Goal: Task Accomplishment & Management: Manage account settings

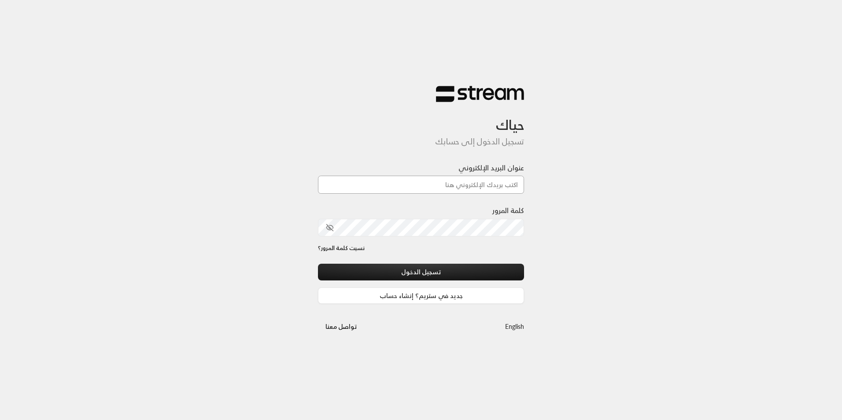
click at [464, 187] on input "عنوان البريد الإلكتروني" at bounding box center [421, 185] width 206 height 18
type input "[EMAIL_ADDRESS][DOMAIN_NAME]"
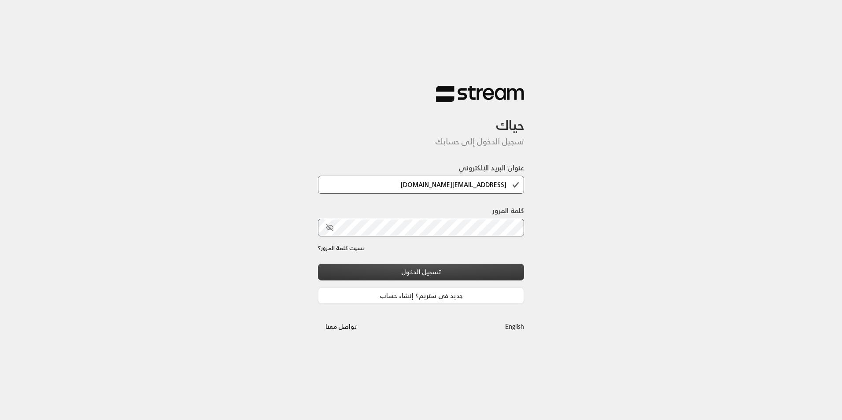
click at [462, 270] on button "تسجيل الدخول" at bounding box center [421, 272] width 206 height 16
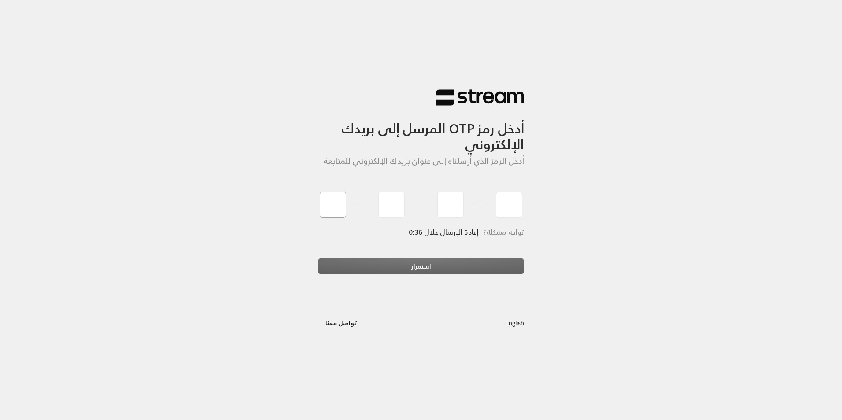
type input "7"
type input "8"
type input "5"
type input "3"
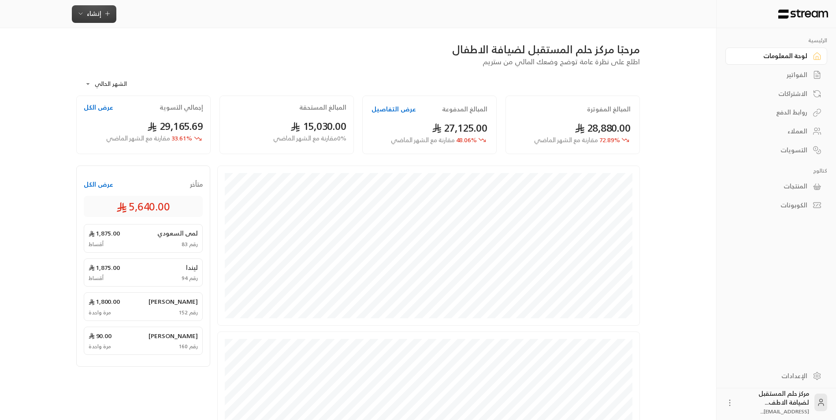
click at [91, 7] on button "إنشاء" at bounding box center [94, 14] width 44 height 18
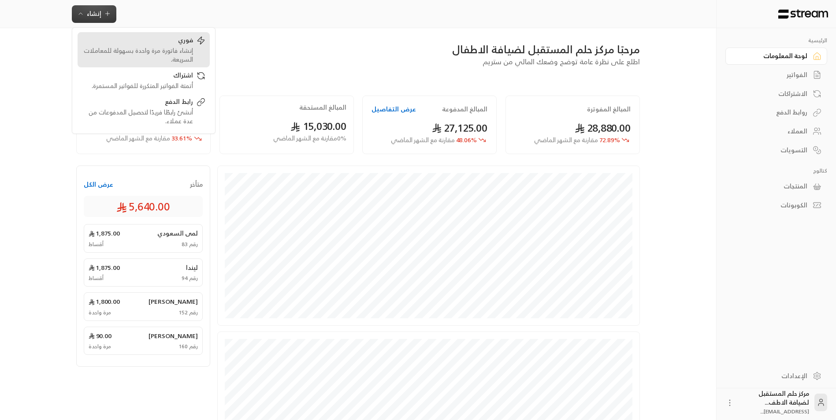
click at [96, 37] on div "فوري" at bounding box center [137, 41] width 111 height 11
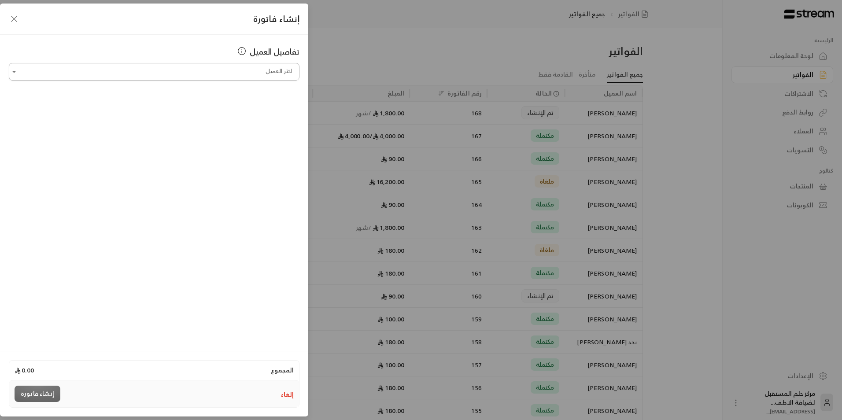
click at [172, 70] on input "اختر العميل" at bounding box center [154, 71] width 291 height 15
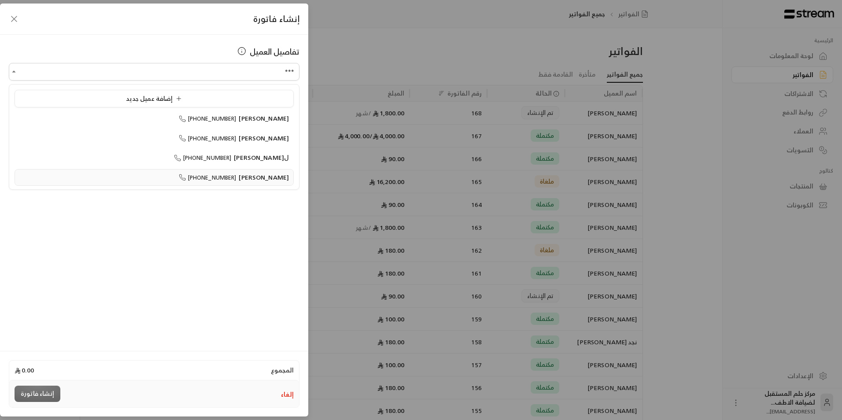
click at [240, 171] on li "ماريا [PHONE_NUMBER]" at bounding box center [154, 177] width 279 height 17
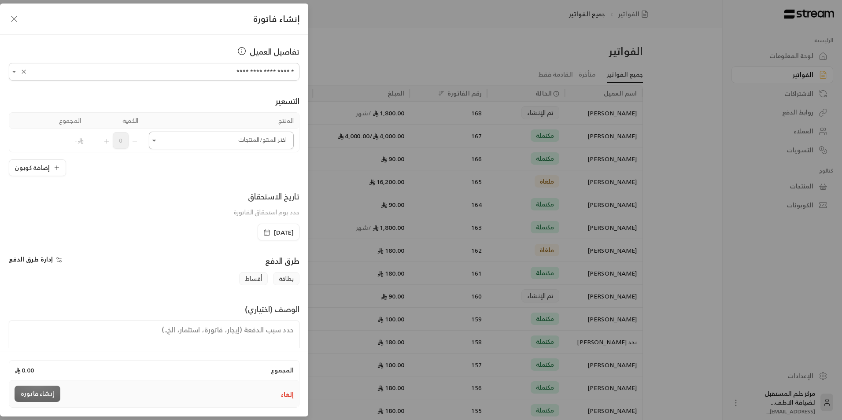
type input "**********"
click at [238, 141] on input "اختر العميل" at bounding box center [221, 140] width 145 height 15
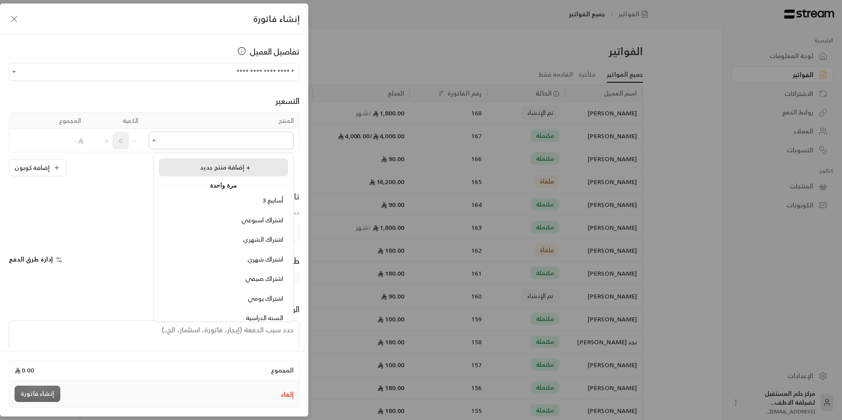
click at [238, 159] on li "إضافة منتج جديد +" at bounding box center [223, 168] width 129 height 18
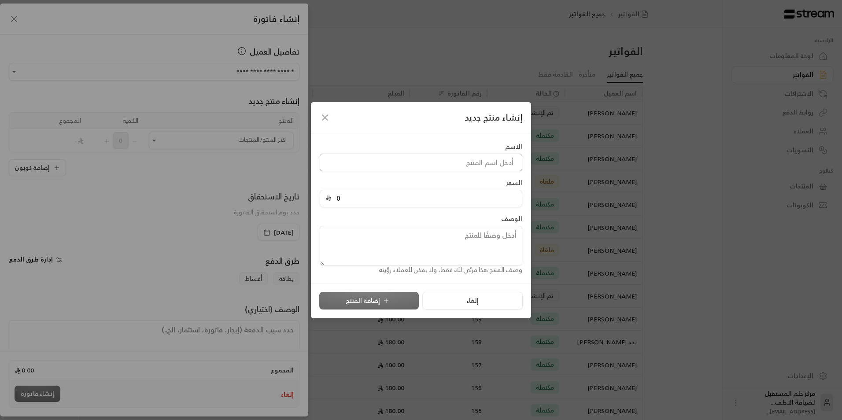
click at [393, 163] on input at bounding box center [421, 163] width 203 height 18
type input "اشتراك شهري حضانه"
click at [394, 192] on input "0" at bounding box center [423, 198] width 185 height 17
type input "2500"
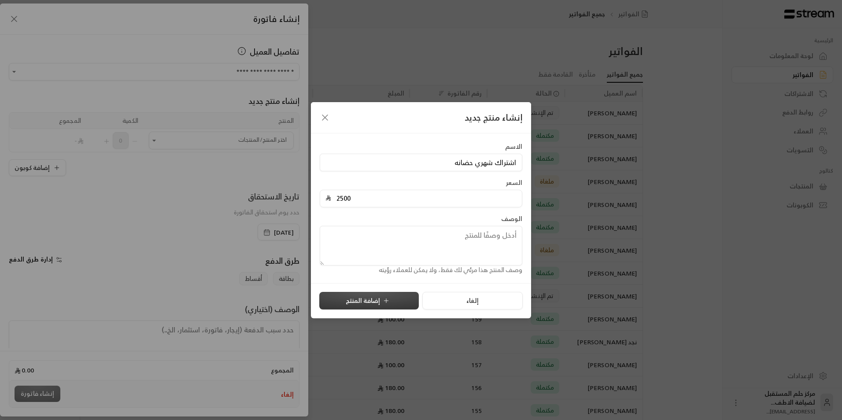
click at [375, 295] on button "إضافة المنتج" at bounding box center [369, 301] width 100 height 18
type input "0"
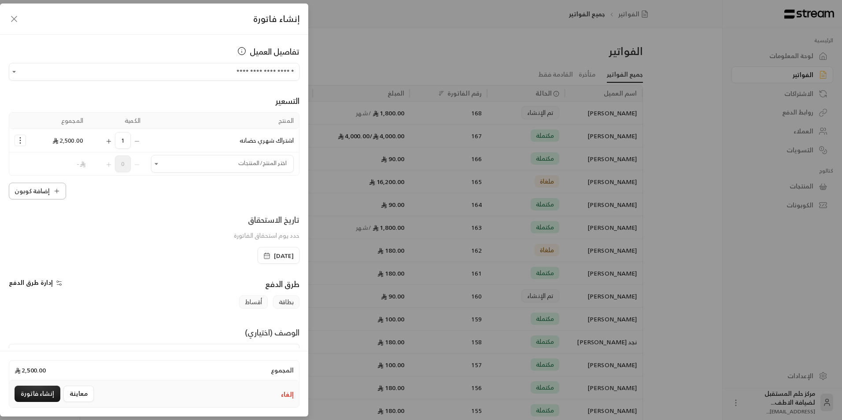
click at [30, 193] on button "إضافة كوبون" at bounding box center [37, 191] width 57 height 17
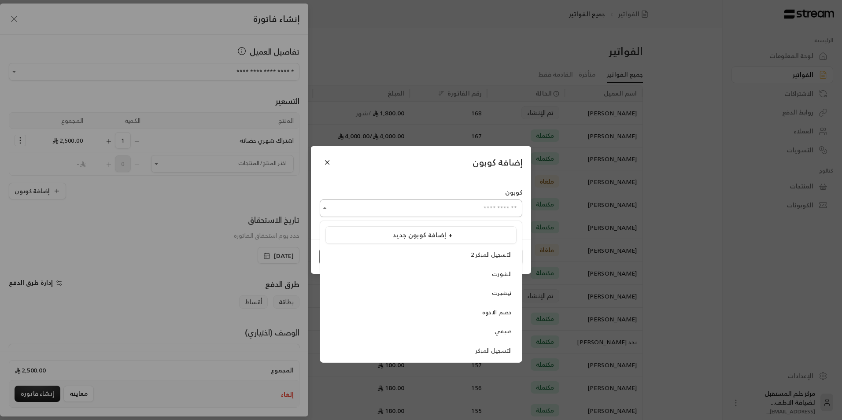
click at [419, 213] on input "اختر العميل" at bounding box center [421, 208] width 203 height 15
click at [490, 313] on span "خصم الاخوه" at bounding box center [497, 313] width 30 height 10
type input "**********"
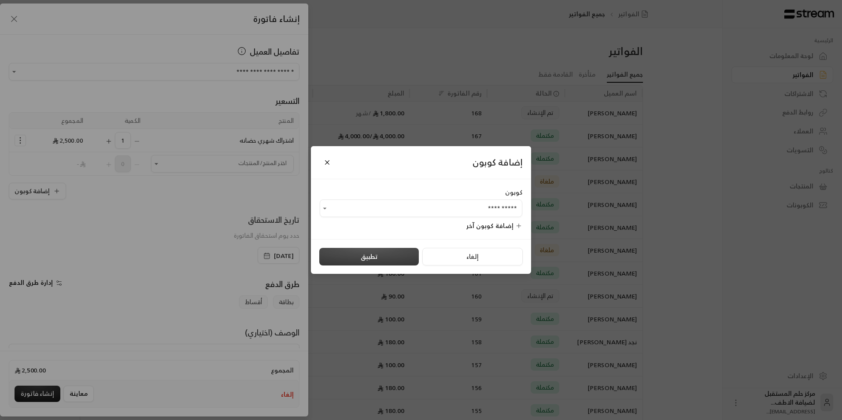
click at [404, 252] on button "تطبيق" at bounding box center [369, 257] width 100 height 18
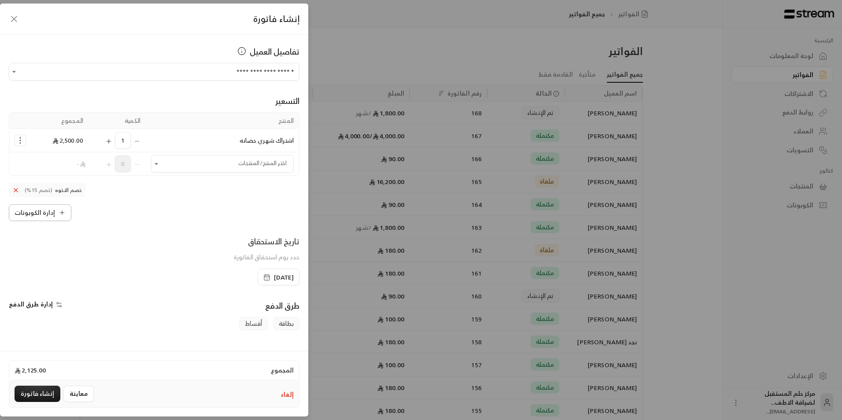
click at [36, 214] on button "إدارة الكوبونات" at bounding box center [40, 212] width 63 height 17
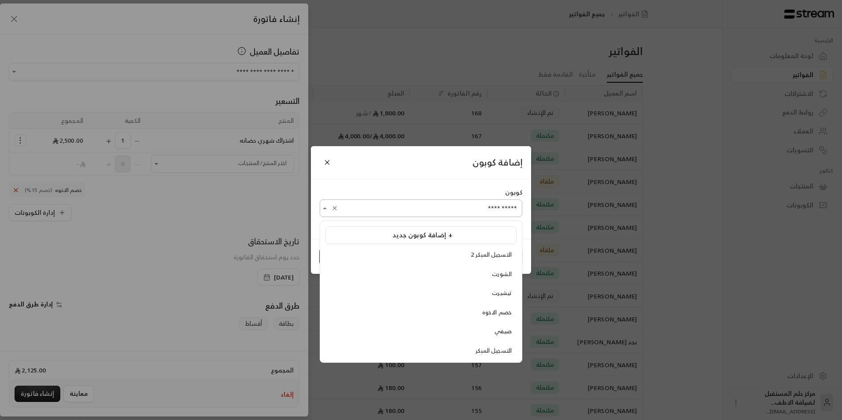
click at [422, 203] on input "**********" at bounding box center [421, 208] width 203 height 15
click at [423, 234] on span "إضافة كوبون جديد +" at bounding box center [423, 235] width 60 height 12
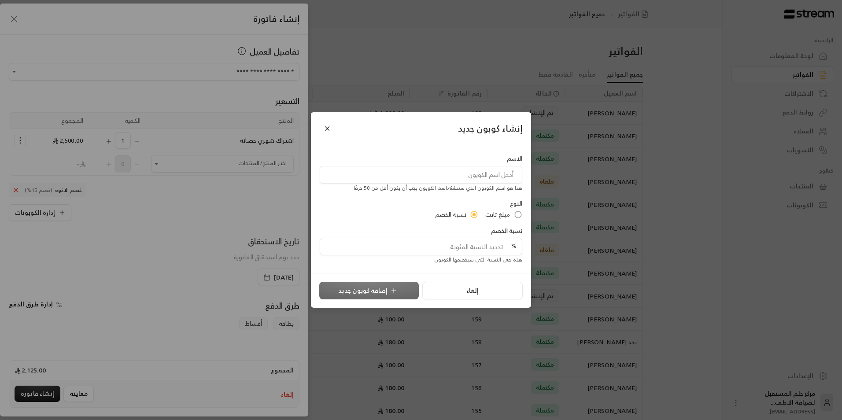
click at [459, 182] on input at bounding box center [421, 175] width 203 height 18
type input "خصم خاص"
click at [500, 213] on span "مبلغ ثابت" at bounding box center [498, 215] width 25 height 9
click at [492, 247] on input "tel" at bounding box center [423, 246] width 185 height 17
type input "125"
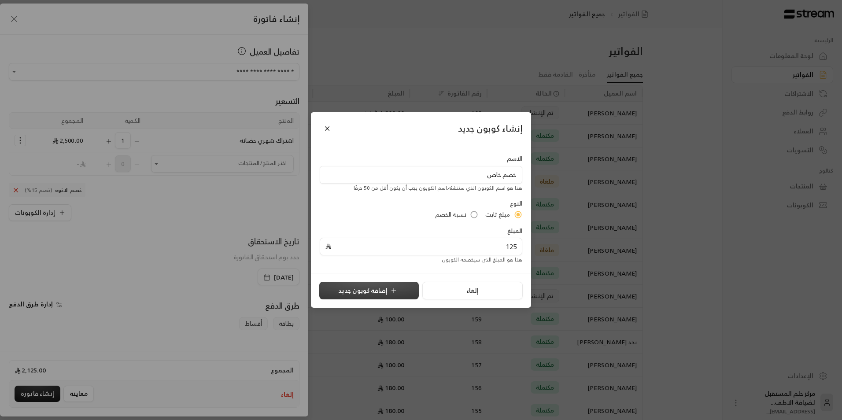
click at [335, 289] on button "إضافة كوبون جديد" at bounding box center [369, 291] width 100 height 18
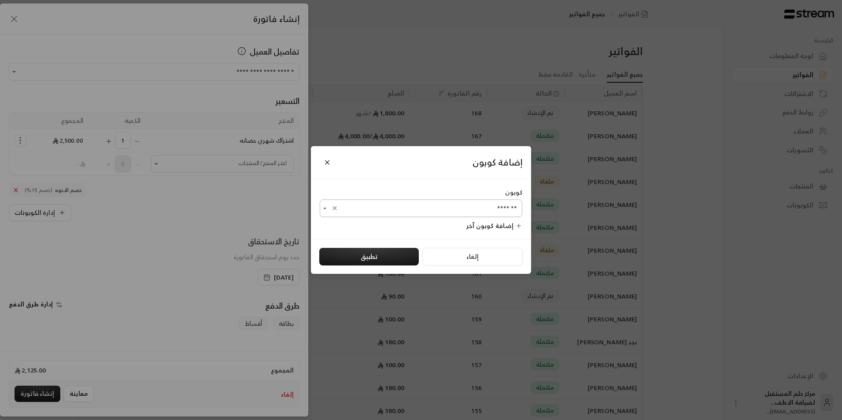
click at [452, 210] on input "*******" at bounding box center [421, 208] width 203 height 15
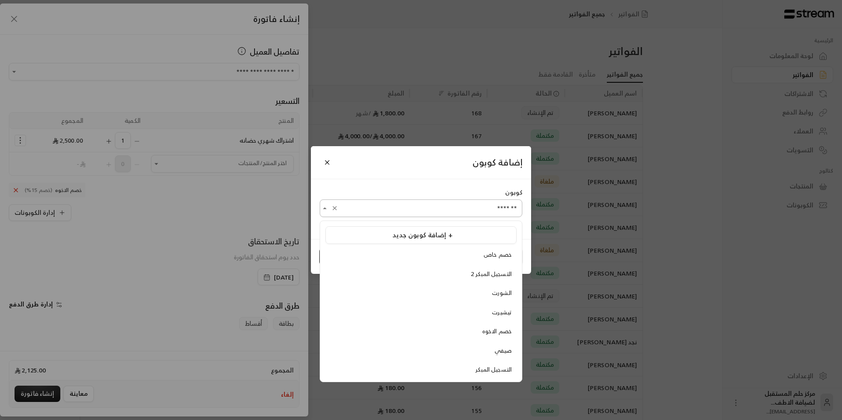
click at [452, 210] on input "*******" at bounding box center [421, 208] width 203 height 15
click at [425, 249] on li "خصم خاص" at bounding box center [421, 255] width 191 height 17
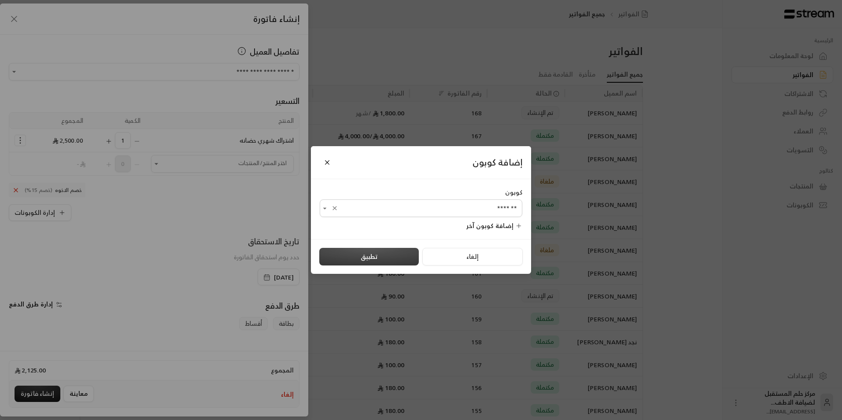
click at [393, 263] on button "تطبيق" at bounding box center [369, 257] width 100 height 18
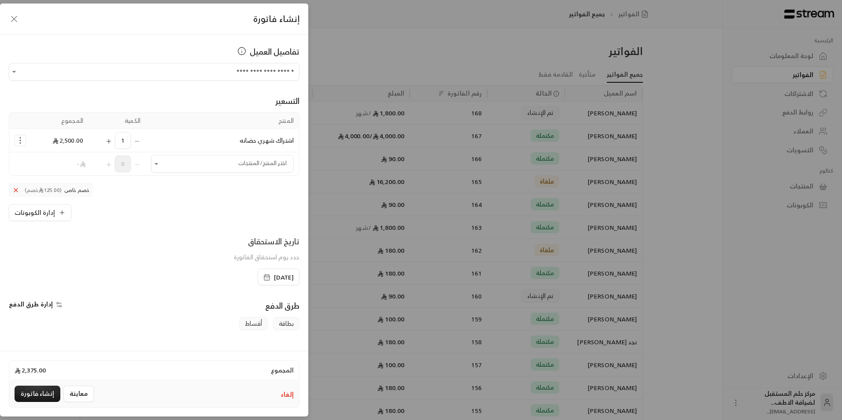
click at [18, 189] on icon at bounding box center [15, 190] width 7 height 7
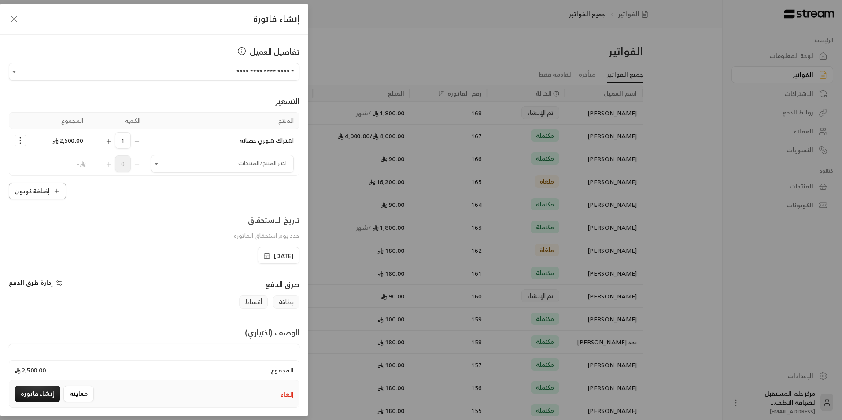
click at [41, 196] on button "إضافة كوبون" at bounding box center [37, 191] width 57 height 17
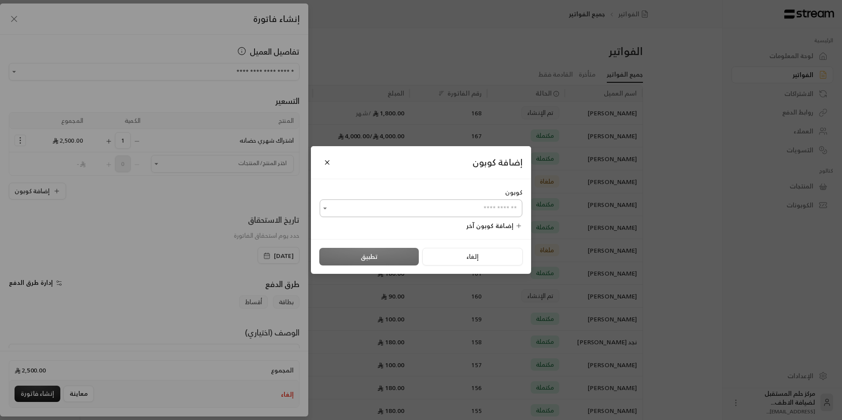
click at [447, 207] on input "اختر العميل" at bounding box center [421, 208] width 203 height 15
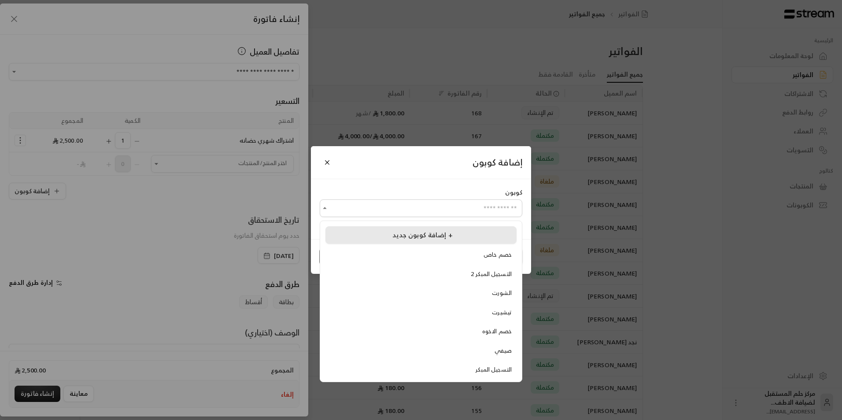
click at [441, 234] on span "إضافة كوبون جديد +" at bounding box center [423, 235] width 60 height 12
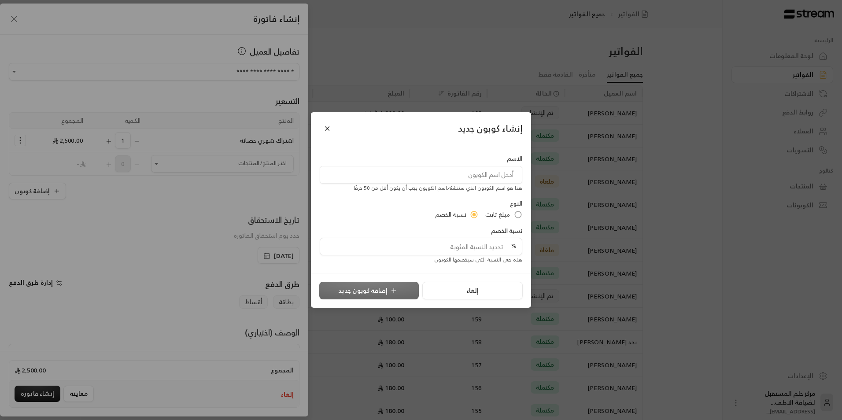
click at [471, 178] on input at bounding box center [421, 175] width 203 height 18
type input "خصم خاص"
click at [502, 215] on span "مبلغ ثابت" at bounding box center [498, 215] width 25 height 9
drag, startPoint x: 489, startPoint y: 247, endPoint x: 523, endPoint y: 248, distance: 34.0
click at [523, 248] on div "المبلغ 100 هذا هو المبلغ الذي سيخصمه الكوبون" at bounding box center [420, 245] width 211 height 38
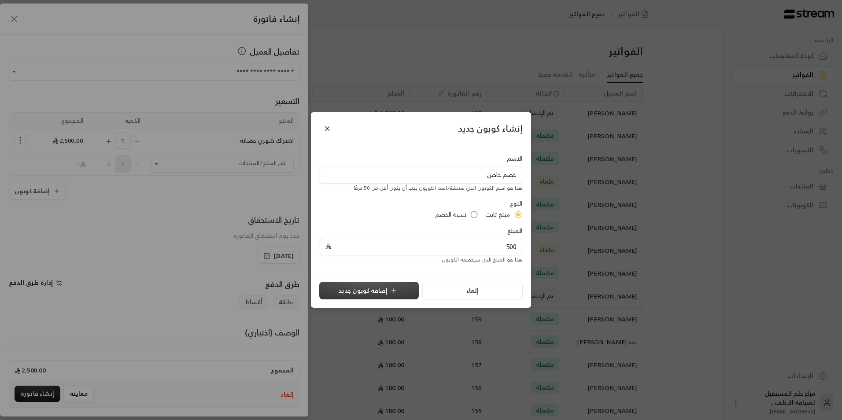
click at [381, 286] on button "إضافة كوبون جديد" at bounding box center [369, 291] width 100 height 18
click at [363, 292] on button "إضافة كوبون جديد" at bounding box center [369, 291] width 100 height 18
click at [404, 298] on button "إضافة كوبون جديد" at bounding box center [369, 291] width 100 height 18
click at [328, 289] on button "إضافة كوبون جديد" at bounding box center [369, 291] width 100 height 18
type input "100"
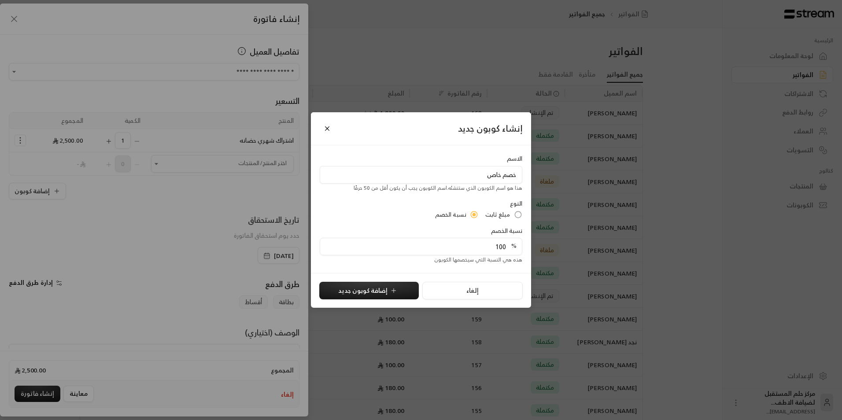
click at [500, 215] on span "مبلغ ثابت" at bounding box center [498, 215] width 25 height 9
click at [402, 292] on button "إضافة كوبون جديد" at bounding box center [369, 291] width 100 height 18
click at [327, 130] on button "Close" at bounding box center [327, 128] width 15 height 15
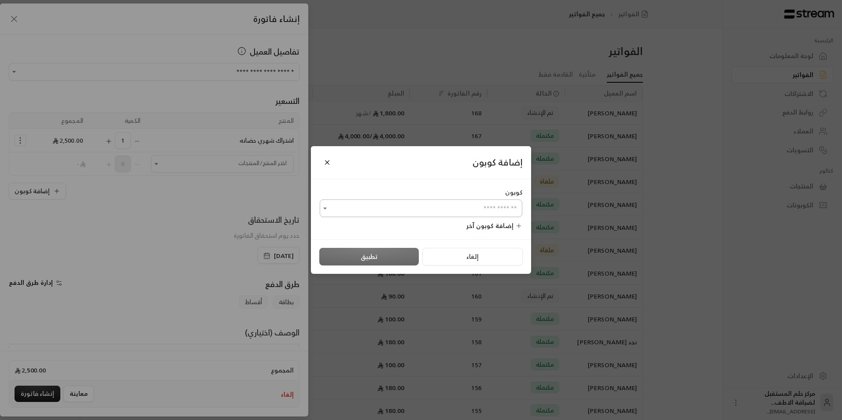
click at [423, 200] on div "​" at bounding box center [421, 209] width 203 height 18
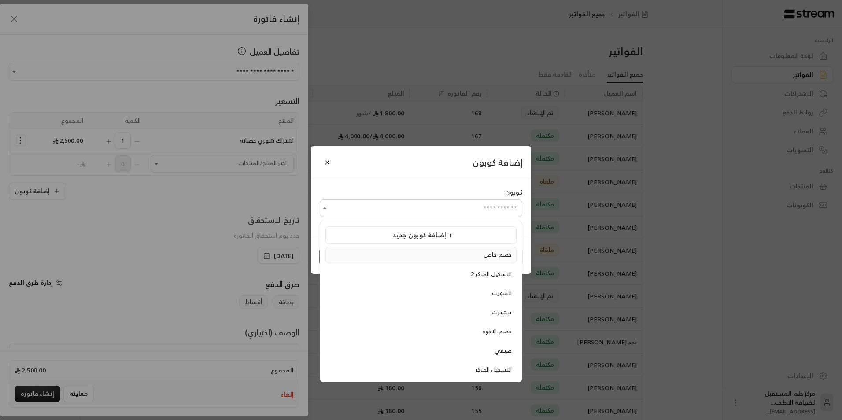
click at [475, 262] on li "خصم خاص" at bounding box center [421, 255] width 191 height 17
type input "*******"
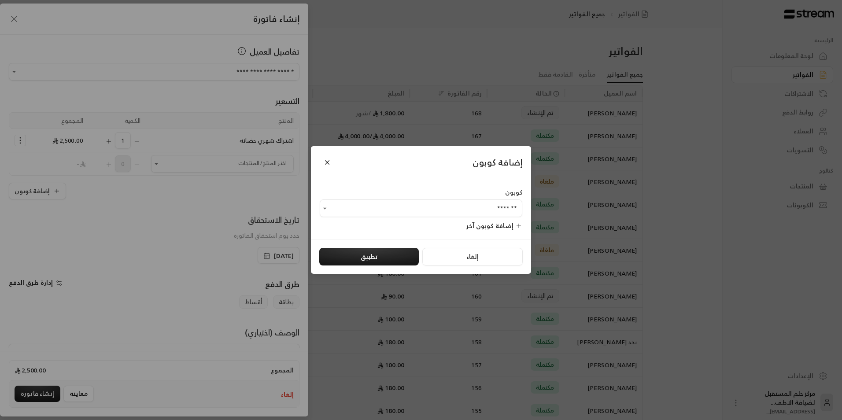
click at [404, 226] on div "إضافة كوبون آخر" at bounding box center [421, 225] width 203 height 9
click at [385, 252] on button "تطبيق" at bounding box center [369, 257] width 100 height 18
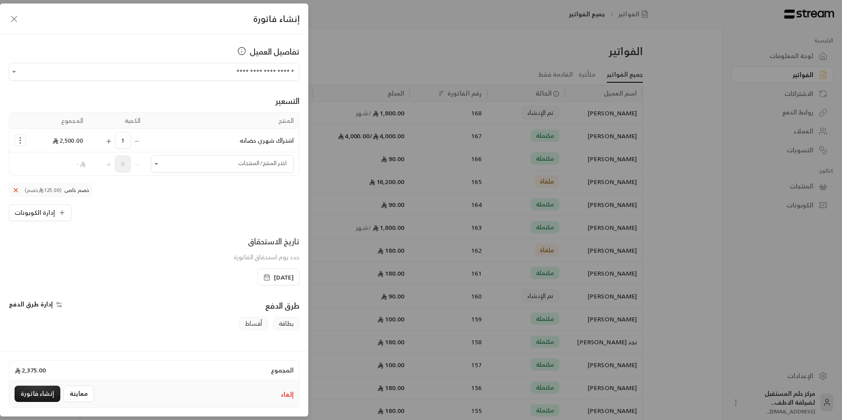
click at [19, 189] on icon at bounding box center [15, 190] width 7 height 7
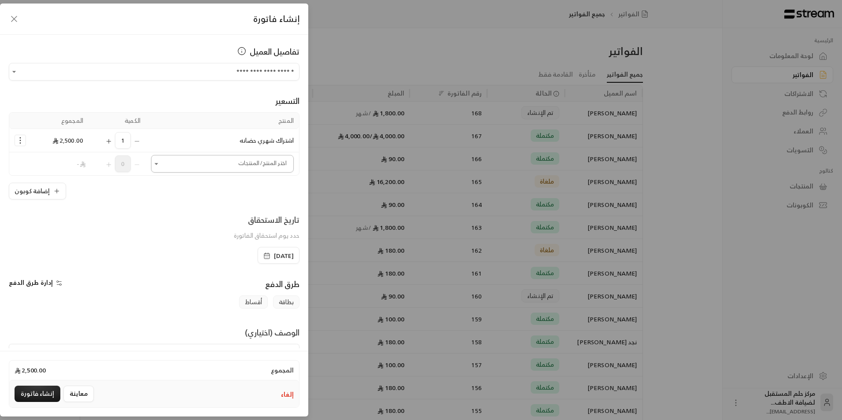
click at [178, 162] on input "اختر العميل" at bounding box center [222, 163] width 143 height 15
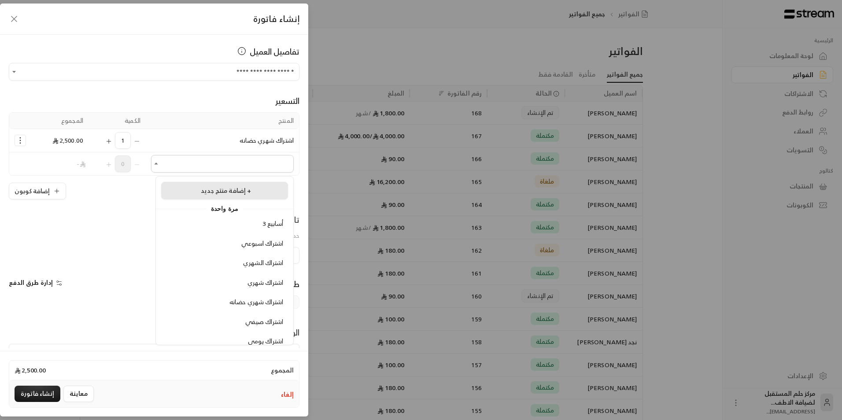
click at [245, 188] on span "إضافة منتج جديد +" at bounding box center [226, 190] width 50 height 11
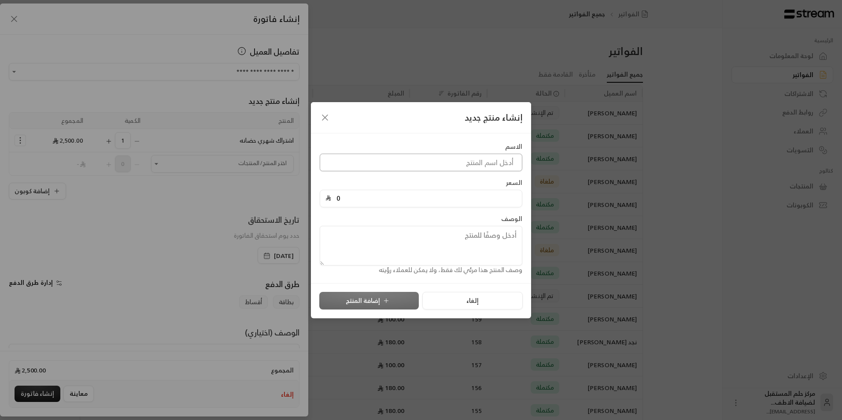
click at [388, 163] on input at bounding box center [421, 163] width 203 height 18
type input "خصم خاص للأخوه"
drag, startPoint x: 386, startPoint y: 199, endPoint x: 287, endPoint y: 199, distance: 99.1
click at [287, 199] on div "إنشاء منتج جديد الاسم خصم خاص للأخوه السعر 0 الوصف وصف المنتج هذا مرئي لك فقط، …" at bounding box center [421, 210] width 842 height 420
type input "500"
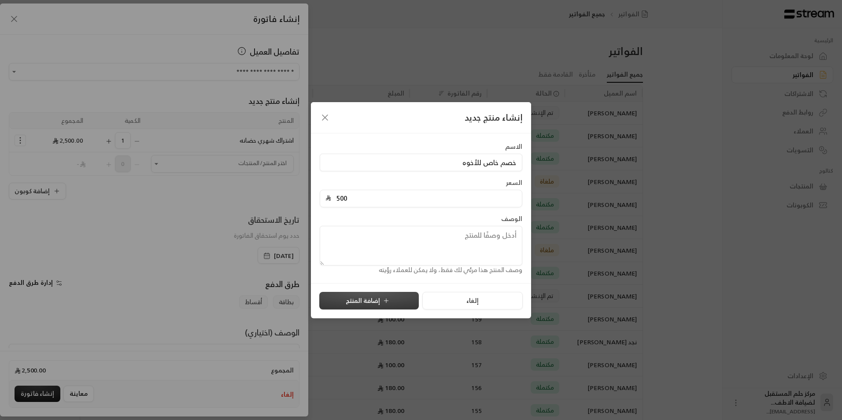
click at [352, 295] on button "إضافة المنتج" at bounding box center [369, 301] width 100 height 18
type input "0"
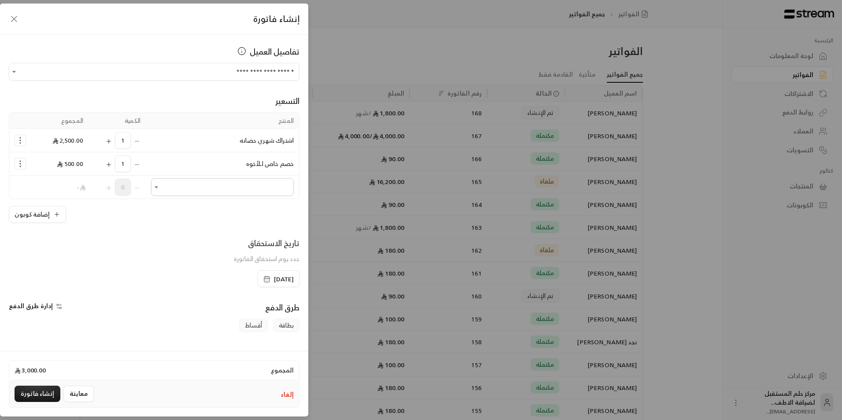
click at [19, 163] on div "Selected Products" at bounding box center [20, 163] width 11 height 11
click at [25, 161] on icon "Selected Products" at bounding box center [20, 163] width 9 height 9
click at [125, 282] on div "تاريخ الاستحقاق حدد يوم استحقاق الفاتورة [DATE]" at bounding box center [154, 262] width 300 height 50
click at [25, 162] on icon "Selected Products" at bounding box center [20, 163] width 9 height 9
click at [44, 208] on link "إزالة المنتج" at bounding box center [48, 201] width 55 height 15
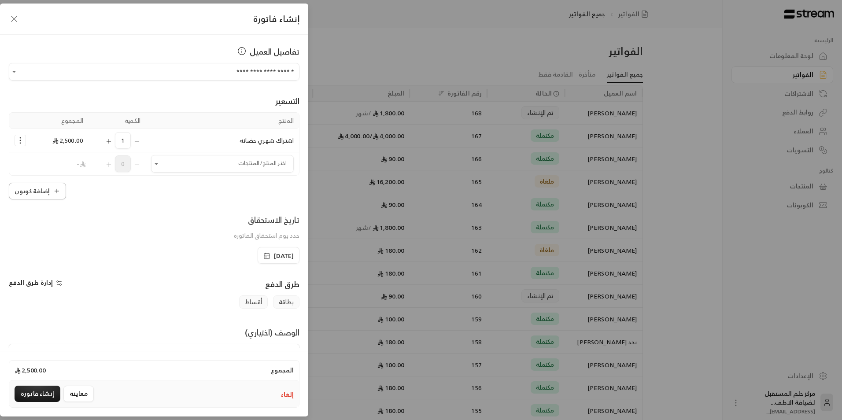
click at [61, 199] on button "إضافة كوبون" at bounding box center [37, 191] width 57 height 17
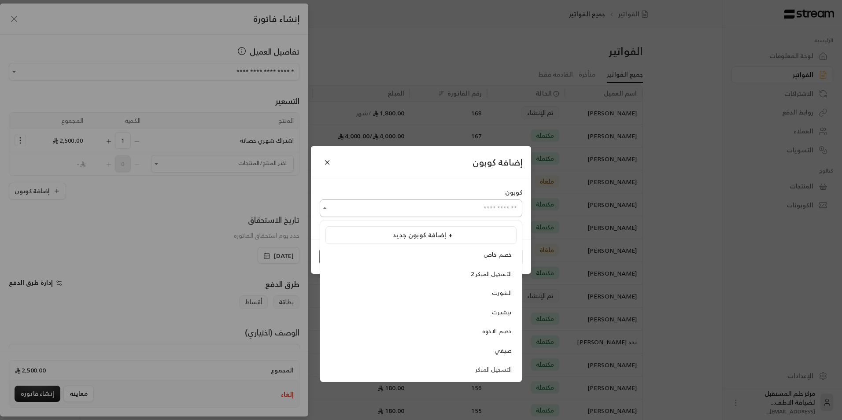
click at [426, 204] on input "اختر العميل" at bounding box center [421, 208] width 203 height 15
drag, startPoint x: 439, startPoint y: 251, endPoint x: 463, endPoint y: 231, distance: 31.3
click at [463, 231] on div "إضافة كوبون جديد +" at bounding box center [421, 235] width 182 height 10
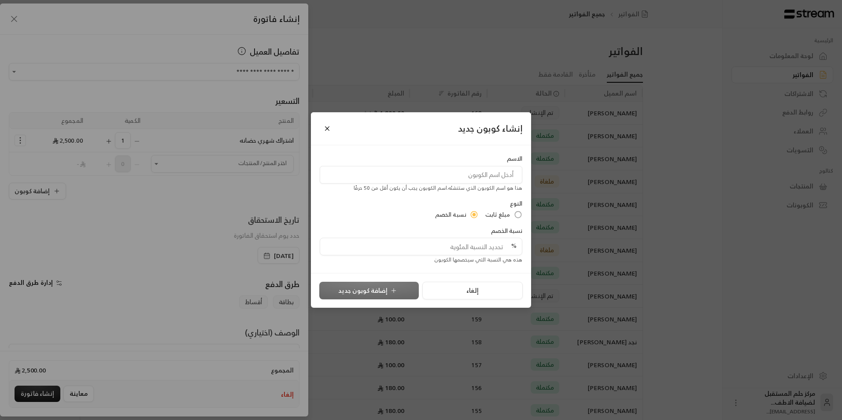
click at [463, 231] on div "نسبة الخصم % هذه هي النسبة التي سيخصمها الكوبون" at bounding box center [420, 245] width 211 height 38
click at [467, 182] on input at bounding box center [421, 175] width 203 height 18
type input "خصم خاص الأخوه"
click at [486, 216] on div "مبلغ ثابت نسبة الخصم" at bounding box center [421, 215] width 203 height 9
click at [507, 217] on span "مبلغ ثابت" at bounding box center [498, 215] width 25 height 9
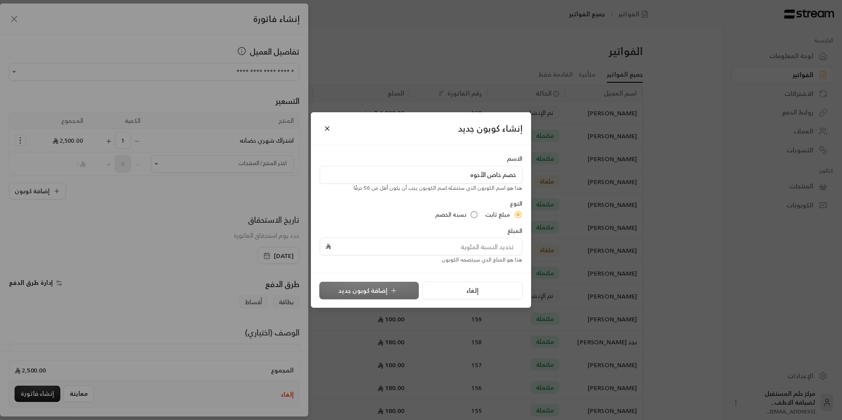
click at [480, 249] on input "tel" at bounding box center [423, 246] width 185 height 17
type input "500"
click at [341, 291] on button "إضافة كوبون جديد" at bounding box center [369, 291] width 100 height 18
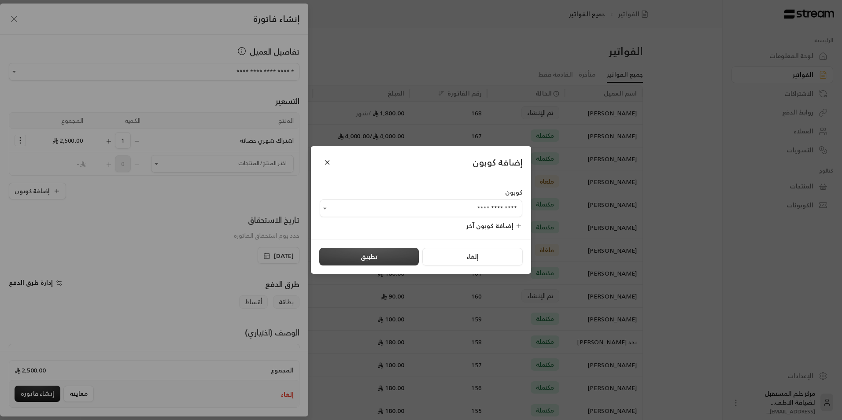
click at [369, 252] on button "تطبيق" at bounding box center [369, 257] width 100 height 18
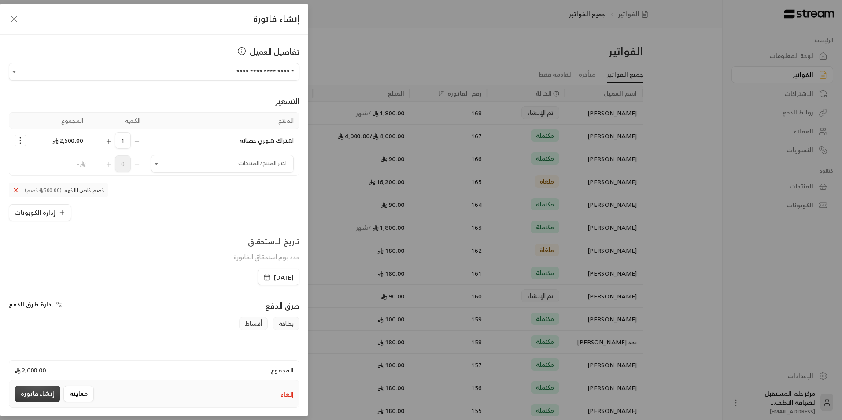
click at [30, 400] on button "إنشاء فاتورة" at bounding box center [38, 394] width 46 height 16
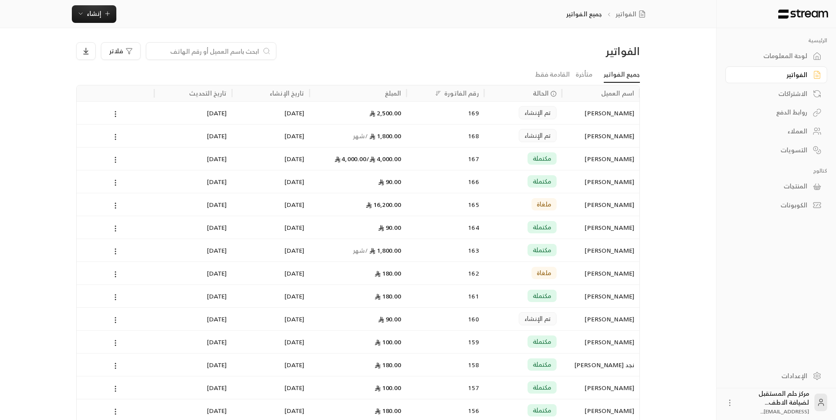
click at [247, 52] on input at bounding box center [206, 51] width 108 height 10
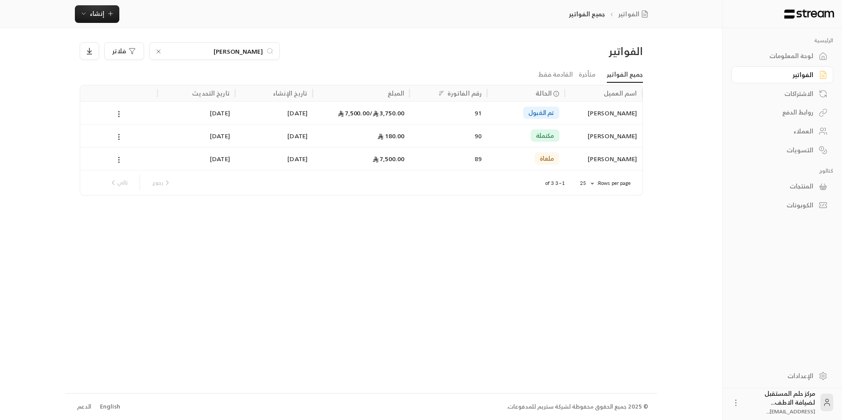
type input "[PERSON_NAME]"
click at [295, 113] on div "[DATE]" at bounding box center [274, 113] width 67 height 22
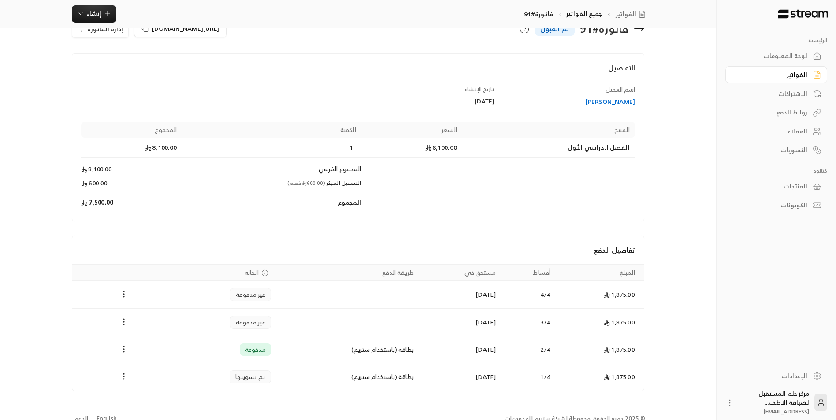
scroll to position [36, 0]
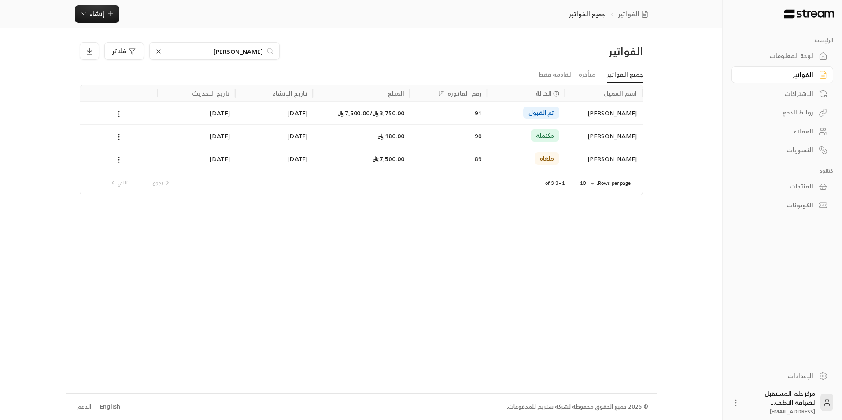
click at [159, 52] on icon at bounding box center [158, 51] width 7 height 7
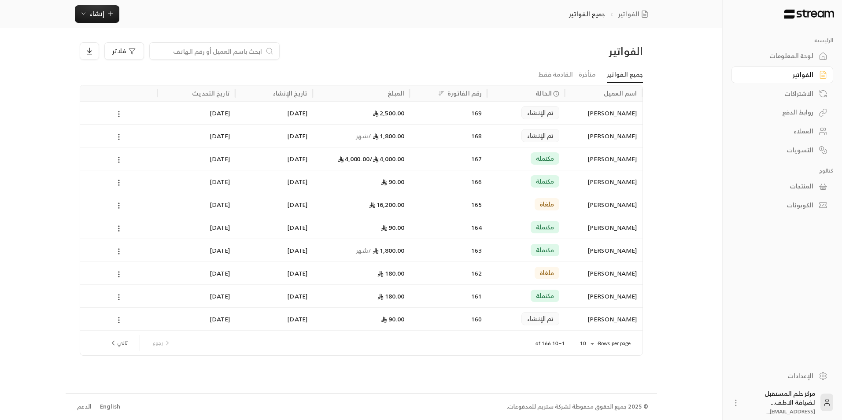
click at [221, 48] on input at bounding box center [209, 51] width 108 height 10
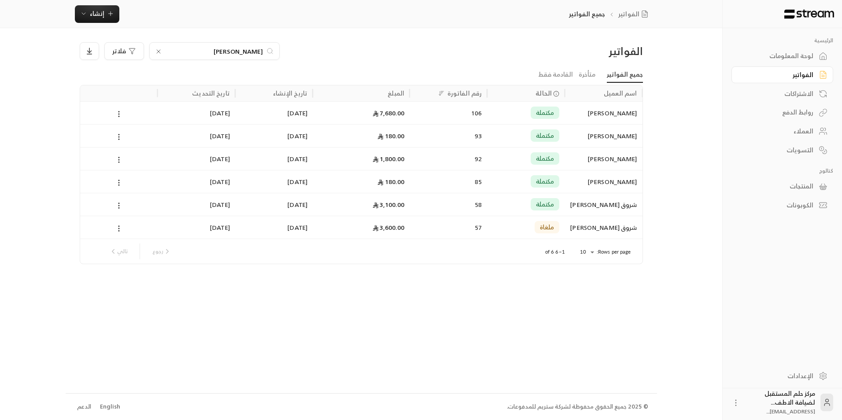
type input "[PERSON_NAME]"
click at [563, 156] on div "مكتملة" at bounding box center [526, 158] width 78 height 23
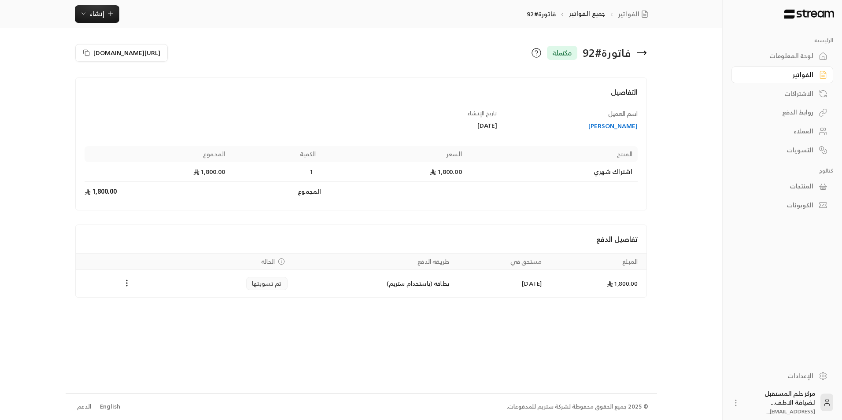
click at [646, 53] on icon at bounding box center [642, 53] width 9 height 0
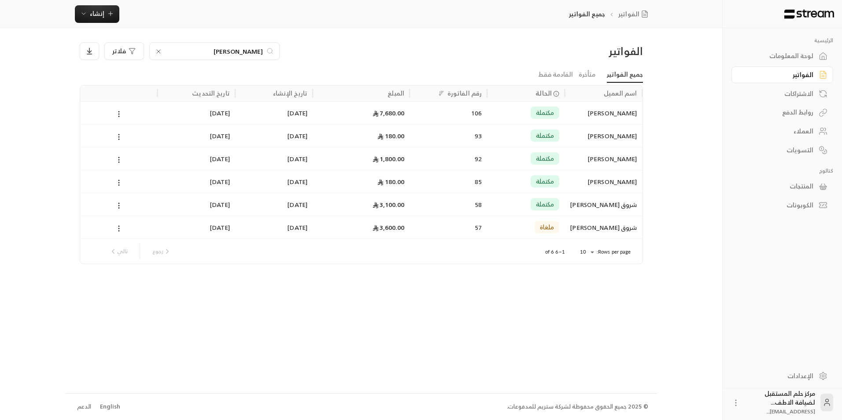
click at [161, 51] on icon at bounding box center [158, 51] width 7 height 7
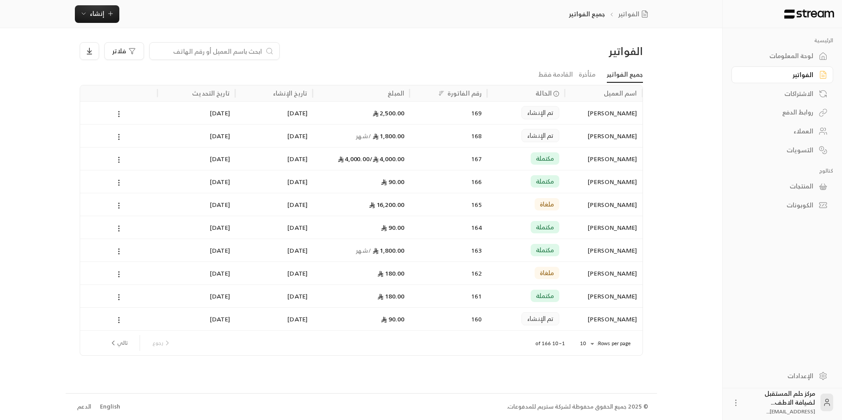
click at [168, 51] on input at bounding box center [209, 51] width 108 height 10
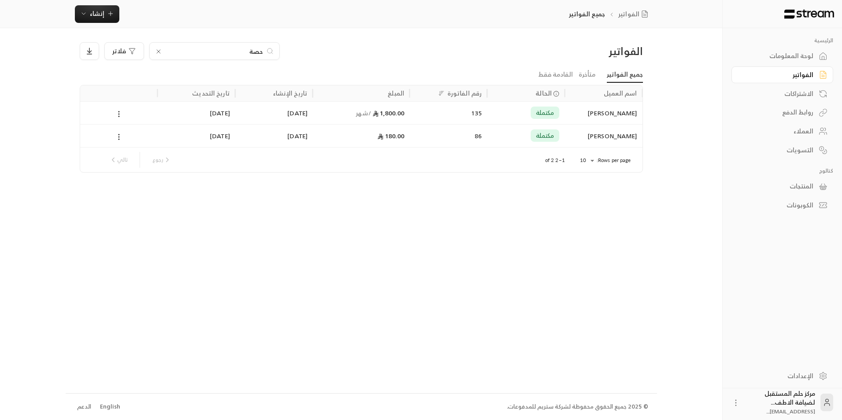
drag, startPoint x: 178, startPoint y: 53, endPoint x: 300, endPoint y: 47, distance: 122.6
click at [300, 47] on div "حصة فلاتر" at bounding box center [290, 51] width 420 height 18
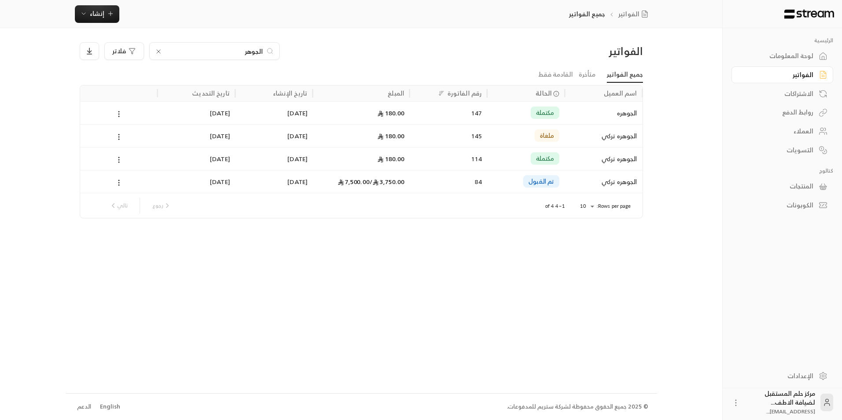
type input "الجوهر"
click at [353, 180] on div "3,750.00 / 7,500.00" at bounding box center [361, 182] width 86 height 22
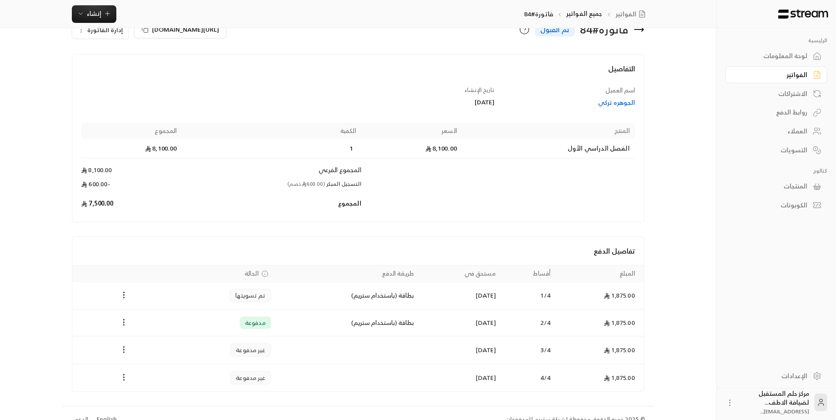
scroll to position [36, 0]
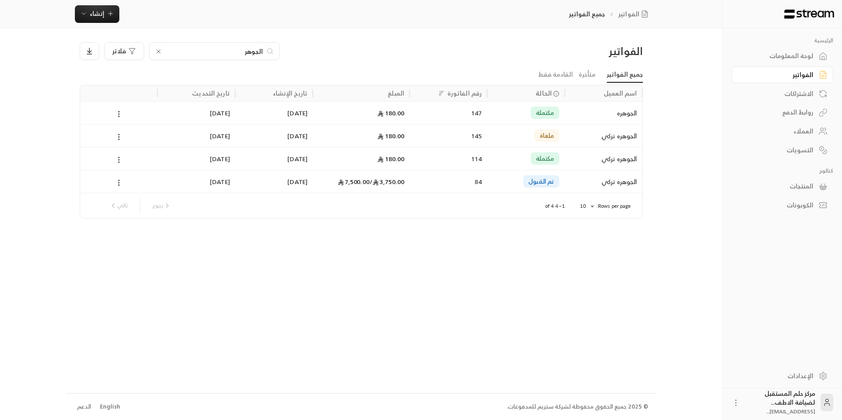
drag, startPoint x: 212, startPoint y: 49, endPoint x: 278, endPoint y: 52, distance: 66.6
click at [281, 49] on div "الجوهر فلاتر" at bounding box center [290, 51] width 420 height 18
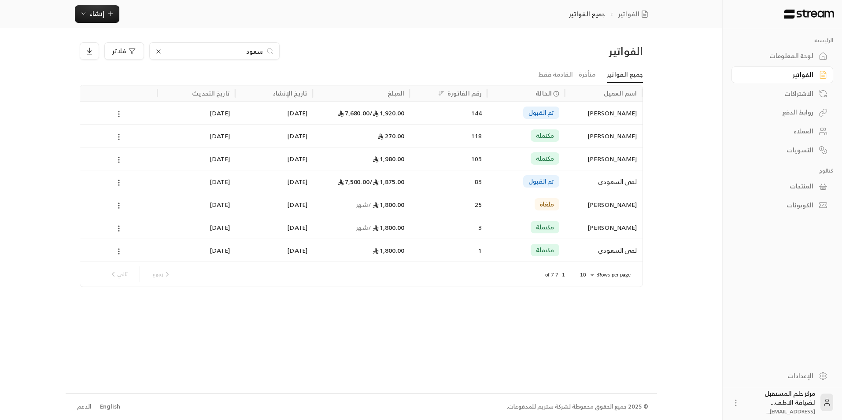
type input "سعود"
click at [229, 165] on div "[DATE]" at bounding box center [196, 159] width 67 height 22
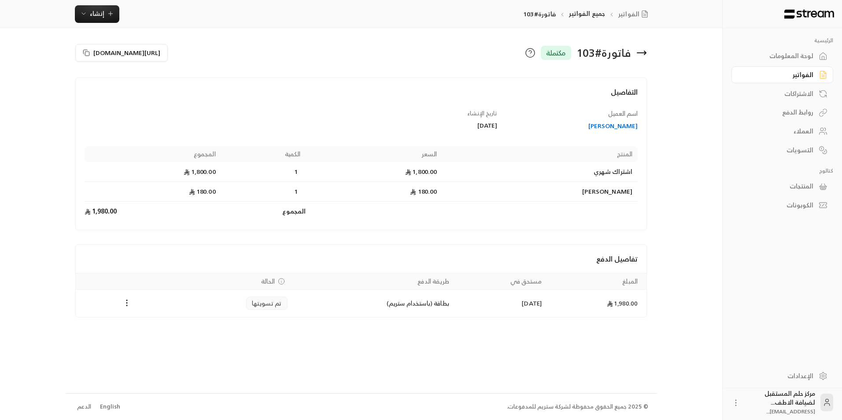
click at [645, 51] on icon at bounding box center [642, 53] width 11 height 11
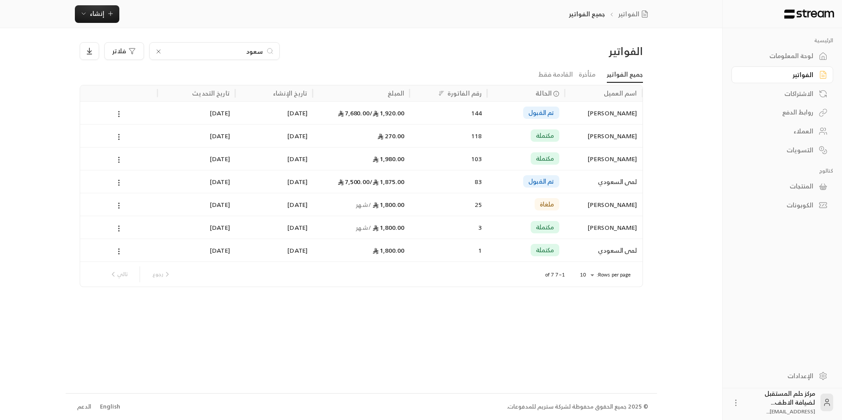
drag, startPoint x: 235, startPoint y: 52, endPoint x: 299, endPoint y: 52, distance: 63.4
click at [298, 52] on div "[PERSON_NAME]" at bounding box center [290, 51] width 420 height 18
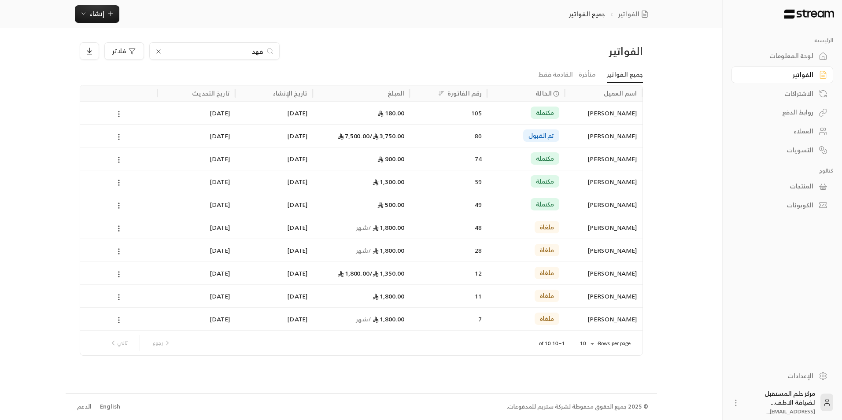
type input "فهد"
click at [467, 130] on div "80" at bounding box center [448, 136] width 67 height 22
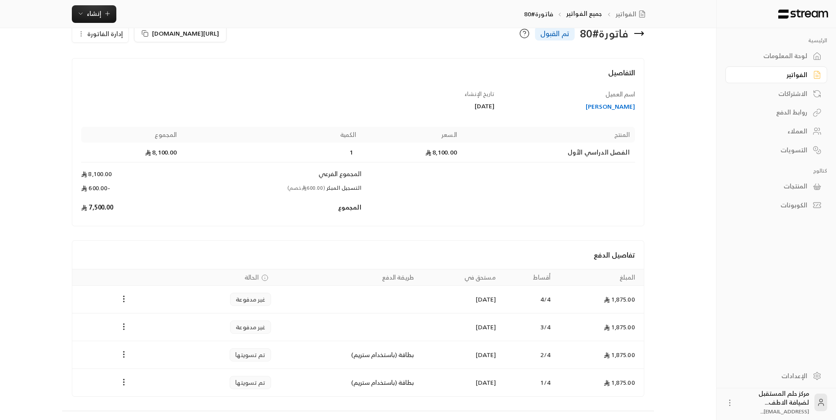
scroll to position [37, 0]
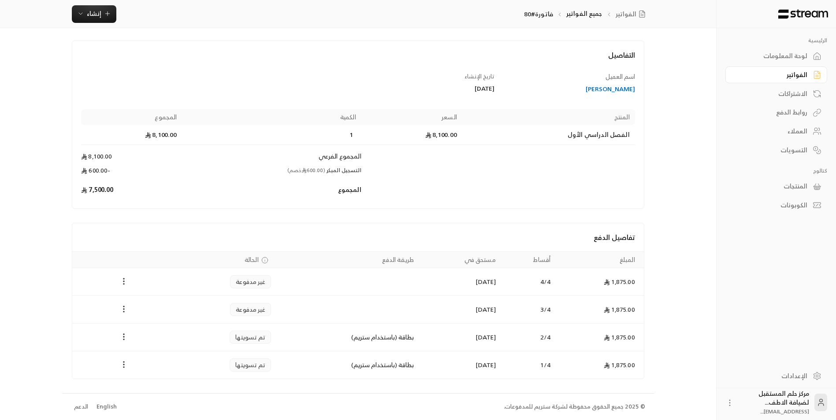
click at [766, 71] on div "الفواتير" at bounding box center [771, 74] width 71 height 9
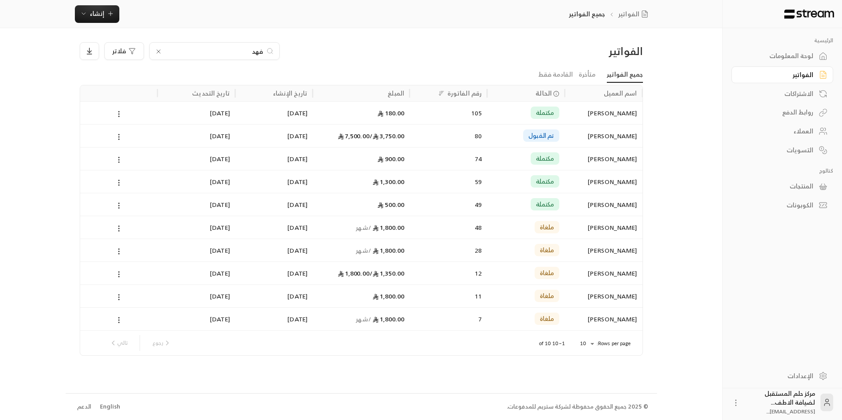
click at [801, 69] on link "الفواتير" at bounding box center [783, 75] width 102 height 17
drag, startPoint x: 190, startPoint y: 48, endPoint x: 271, endPoint y: 48, distance: 81.5
click at [271, 48] on div "فهد" at bounding box center [214, 51] width 130 height 18
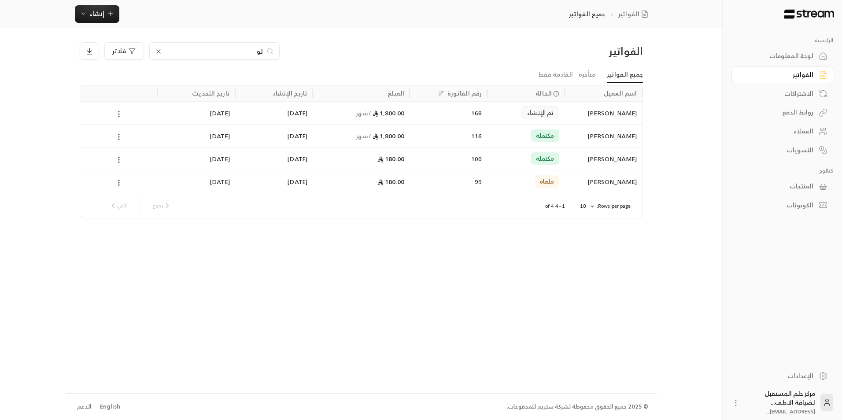
type input "ل"
drag, startPoint x: 162, startPoint y: 49, endPoint x: 241, endPoint y: 52, distance: 79.4
click at [241, 52] on div "نواف" at bounding box center [214, 51] width 130 height 18
click at [241, 52] on input "نواف" at bounding box center [215, 51] width 98 height 10
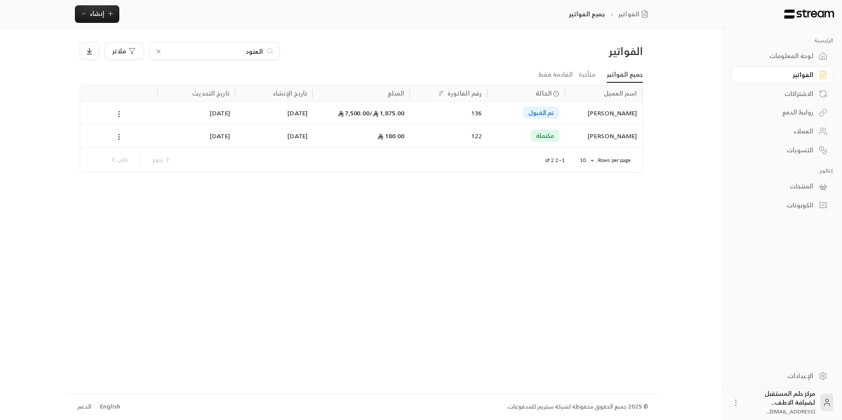
type input "العنود"
click at [237, 120] on div "[DATE]" at bounding box center [274, 112] width 78 height 23
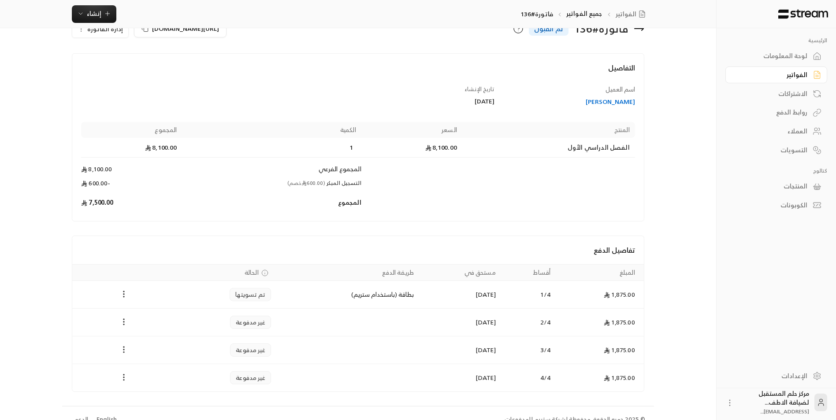
scroll to position [37, 0]
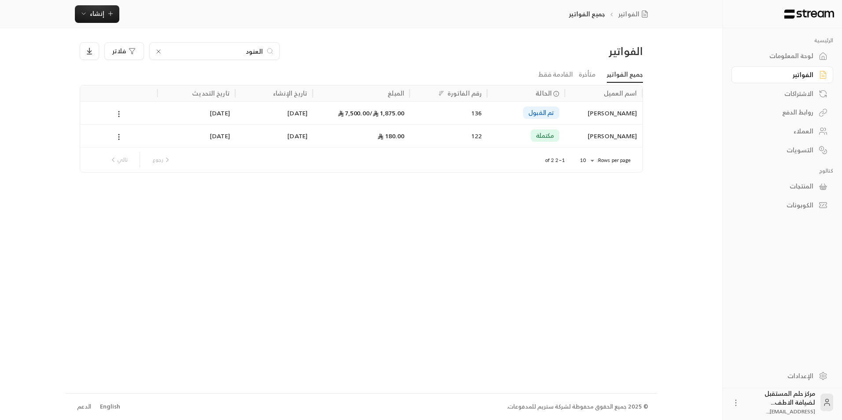
drag, startPoint x: 227, startPoint y: 53, endPoint x: 281, endPoint y: 51, distance: 53.8
click at [281, 51] on div "العنود فلاتر" at bounding box center [290, 51] width 420 height 18
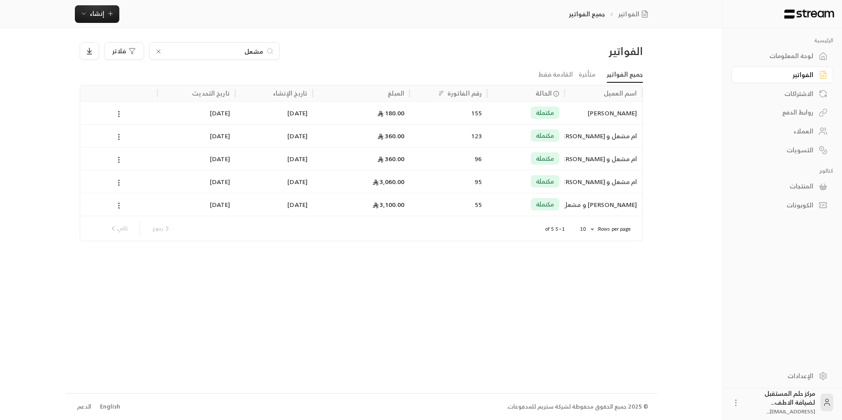
drag, startPoint x: 215, startPoint y: 48, endPoint x: 241, endPoint y: 46, distance: 26.1
click at [241, 46] on div "مشعل" at bounding box center [214, 51] width 130 height 18
drag, startPoint x: 255, startPoint y: 51, endPoint x: 287, endPoint y: 52, distance: 32.2
click at [287, 52] on div "مشعل فلاتر" at bounding box center [290, 51] width 420 height 18
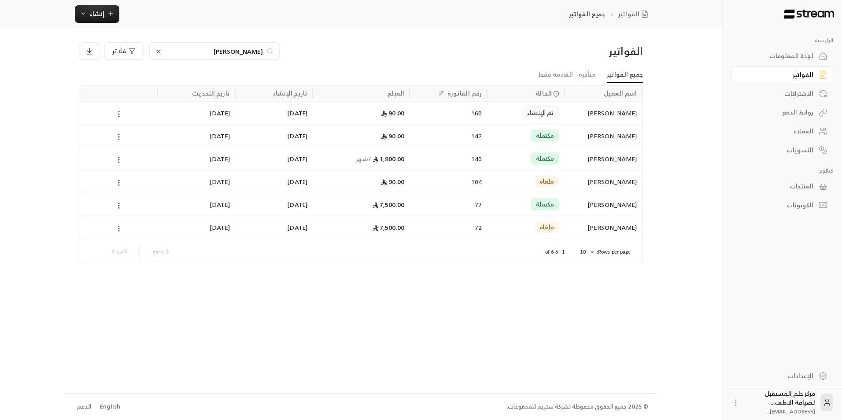
drag, startPoint x: 204, startPoint y: 51, endPoint x: 310, endPoint y: 63, distance: 106.5
click at [310, 63] on div "الفواتير [PERSON_NAME]" at bounding box center [361, 54] width 572 height 25
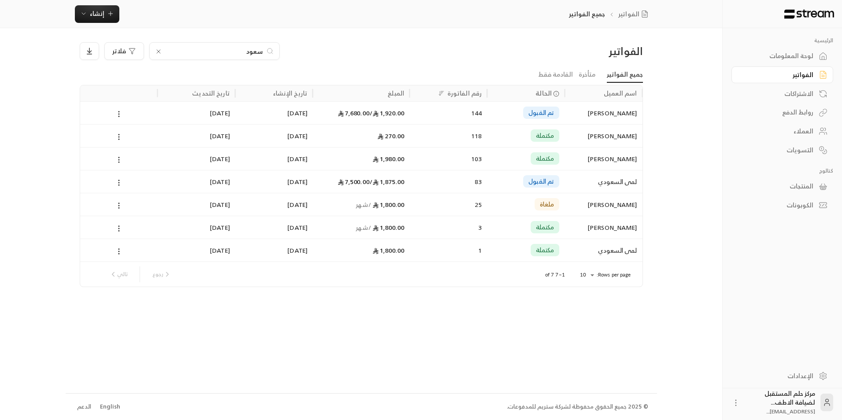
type input "سعود"
click at [355, 111] on div "1,920.00 / 7,680.00" at bounding box center [361, 113] width 86 height 22
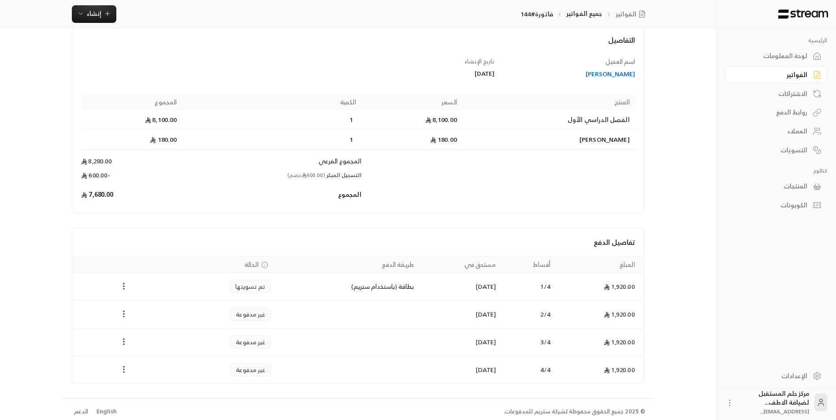
scroll to position [57, 0]
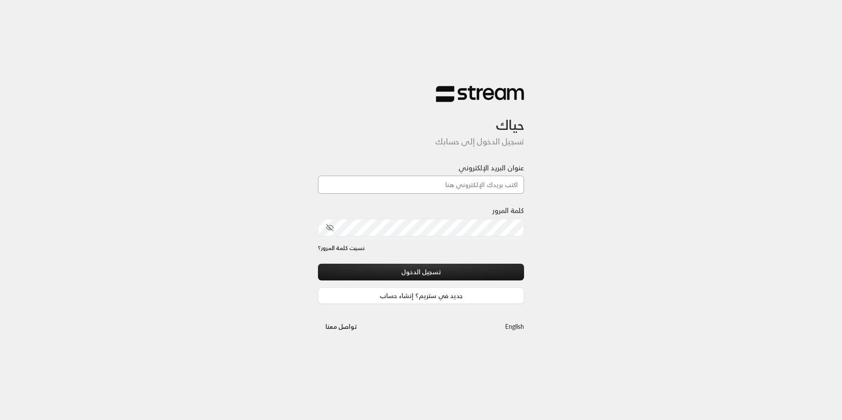
click at [492, 186] on input "عنوان البريد الإلكتروني" at bounding box center [421, 185] width 206 height 18
type input "[EMAIL_ADDRESS][DOMAIN_NAME]"
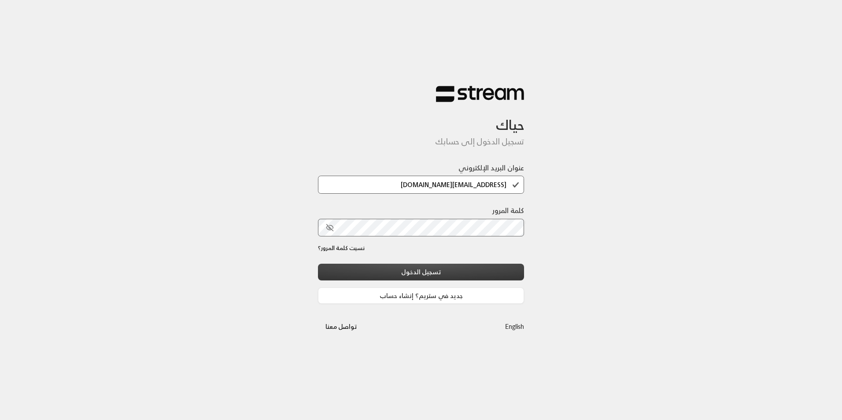
click at [345, 274] on button "تسجيل الدخول" at bounding box center [421, 272] width 206 height 16
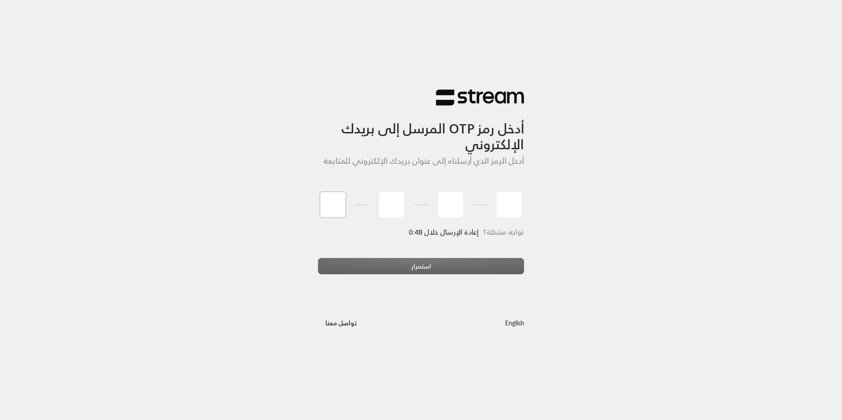
type input "6"
type input "8"
type input "0"
type input "5"
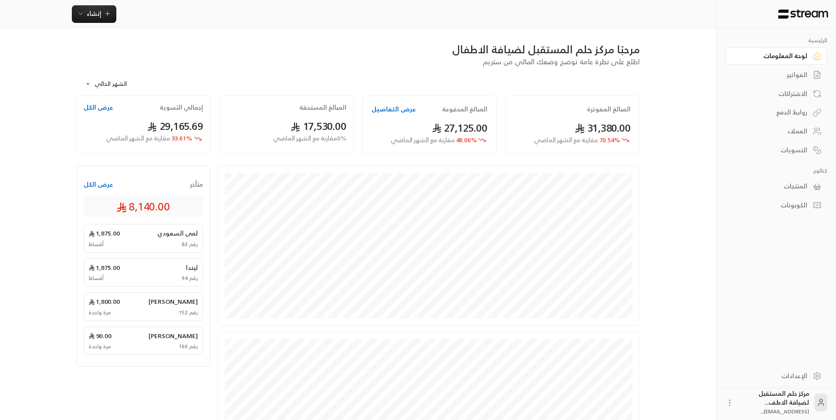
click at [790, 73] on div "الفواتير" at bounding box center [771, 74] width 71 height 9
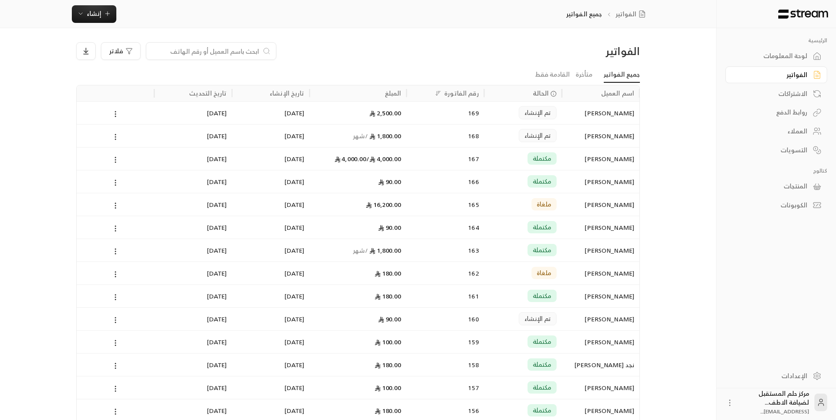
click at [215, 54] on input at bounding box center [206, 51] width 108 height 10
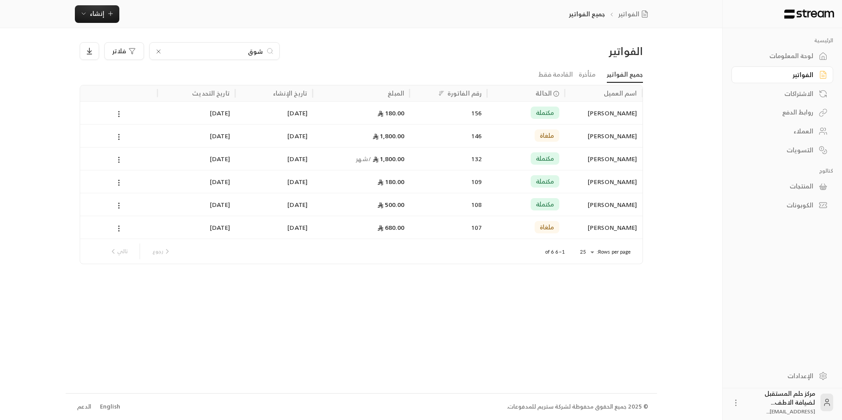
drag, startPoint x: 234, startPoint y: 53, endPoint x: 301, endPoint y: 43, distance: 68.2
click at [301, 43] on div "شوق فلاتر" at bounding box center [290, 51] width 420 height 18
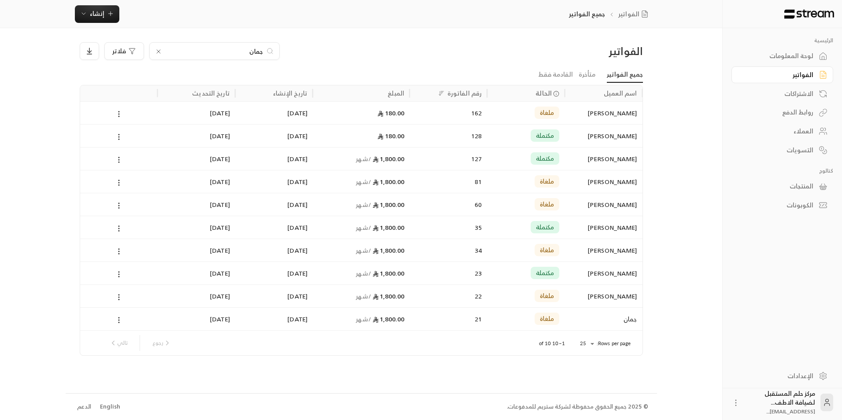
type input "جمان"
click at [181, 165] on div "[DATE]" at bounding box center [196, 159] width 67 height 22
drag, startPoint x: 248, startPoint y: 54, endPoint x: 289, endPoint y: 50, distance: 42.0
click at [289, 50] on div "جمان فلاتر" at bounding box center [290, 51] width 420 height 18
type input "ع"
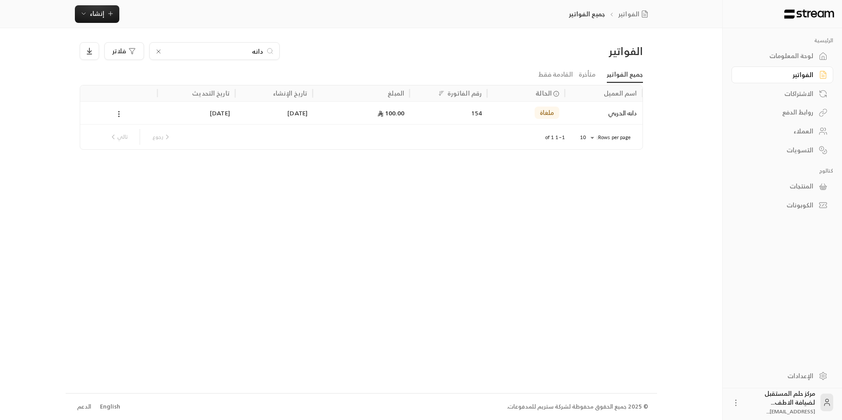
drag, startPoint x: 227, startPoint y: 44, endPoint x: 261, endPoint y: 57, distance: 36.1
click at [261, 57] on div "دانه" at bounding box center [214, 51] width 130 height 18
click at [245, 56] on div "دانه" at bounding box center [214, 51] width 130 height 18
click at [249, 52] on input "دانه" at bounding box center [215, 51] width 98 height 10
type input "د"
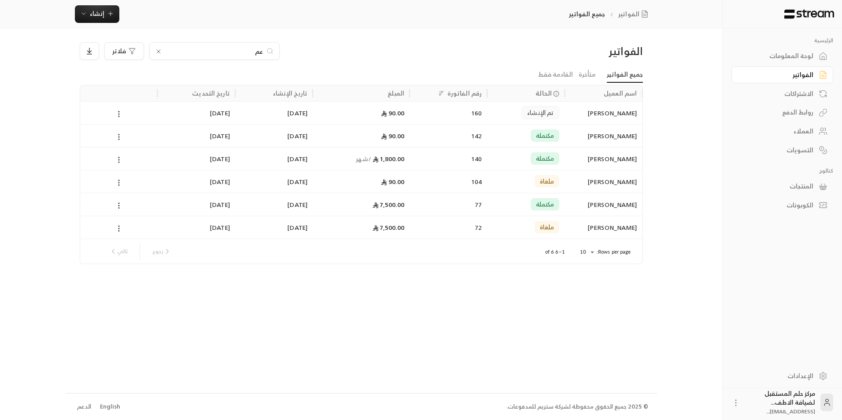
type input "ع"
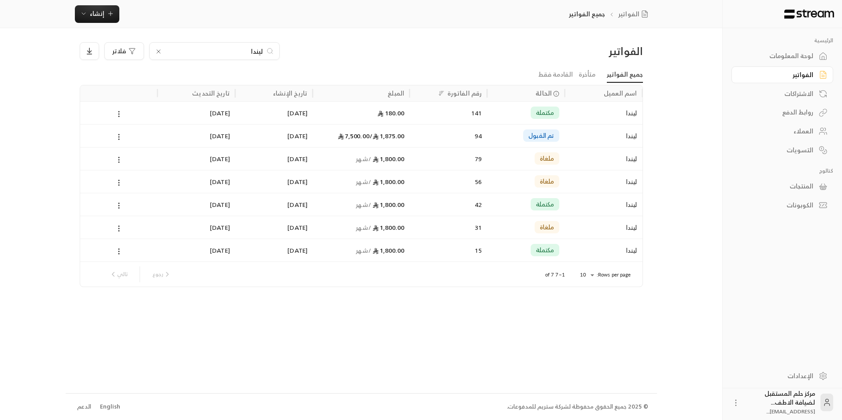
type input "ليندا"
click at [305, 140] on div "[DATE]" at bounding box center [274, 136] width 67 height 22
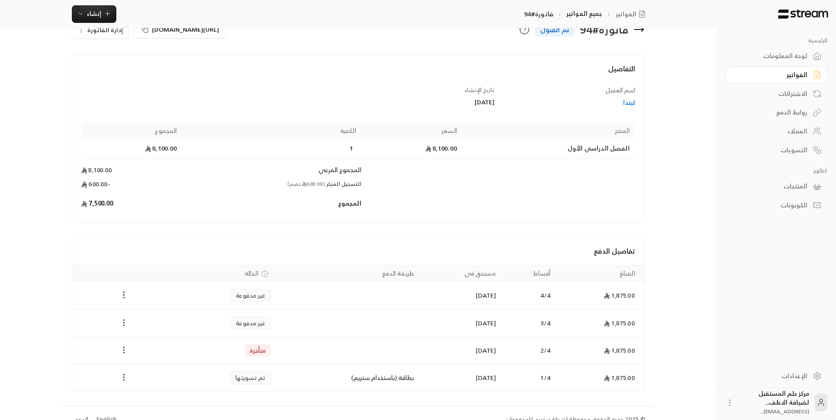
scroll to position [36, 0]
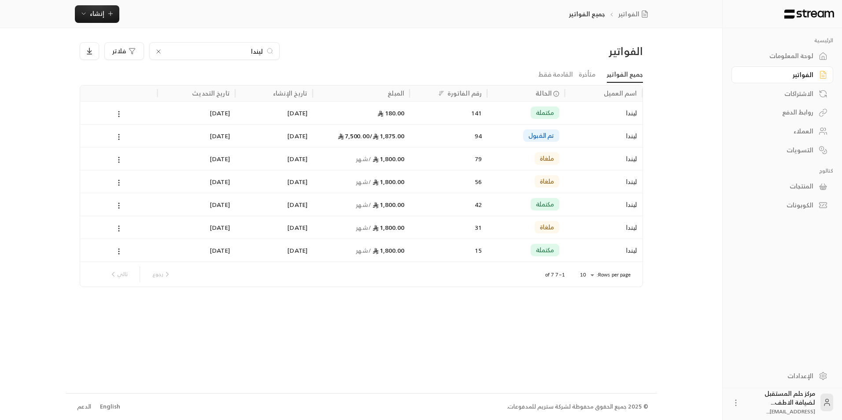
click at [209, 56] on div "ليندا" at bounding box center [214, 51] width 130 height 18
drag, startPoint x: 209, startPoint y: 54, endPoint x: 316, endPoint y: 83, distance: 110.6
click at [296, 55] on div "ليندا فلاتر" at bounding box center [290, 51] width 420 height 18
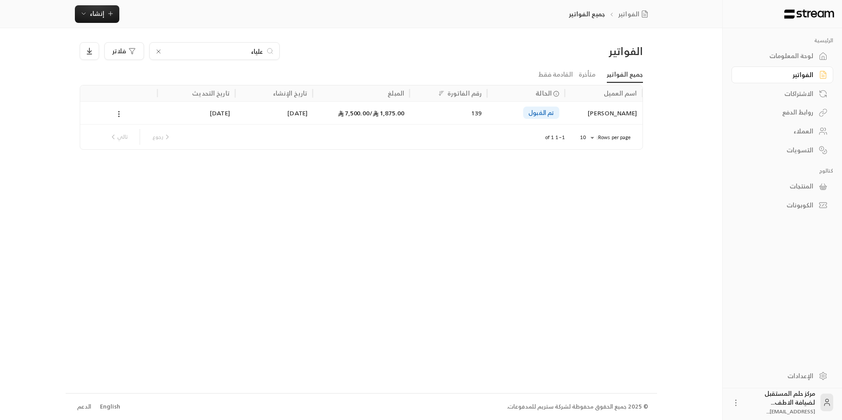
type input "علياء"
click at [408, 122] on div "1,875.00 / 7,500.00" at bounding box center [361, 112] width 97 height 23
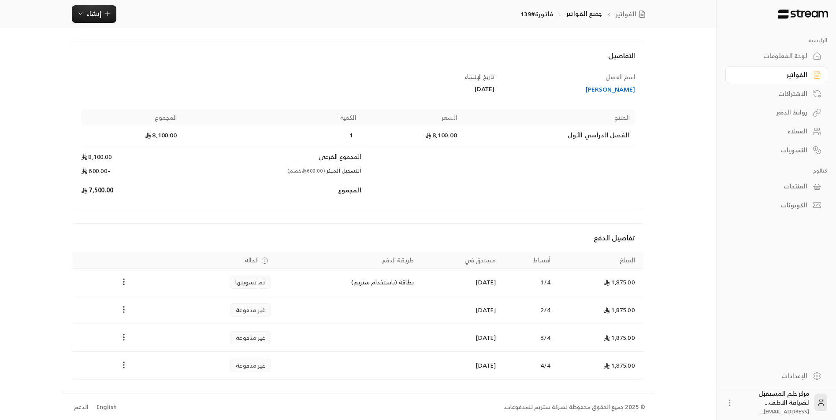
scroll to position [37, 0]
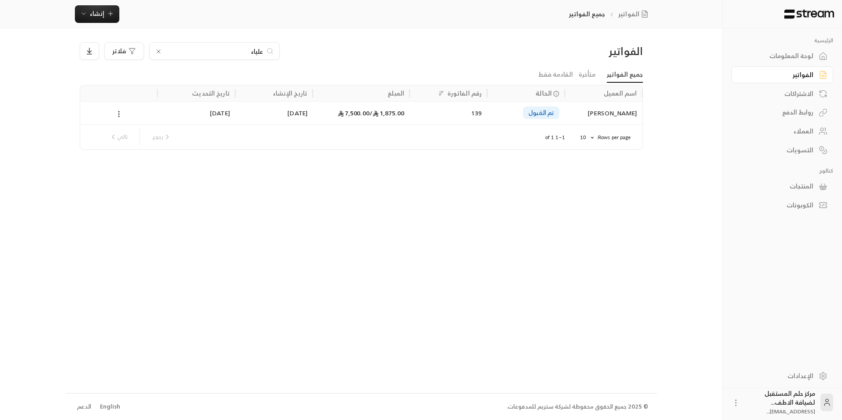
drag, startPoint x: 235, startPoint y: 50, endPoint x: 338, endPoint y: 52, distance: 103.6
click at [338, 52] on div "علياء فلاتر" at bounding box center [290, 51] width 420 height 18
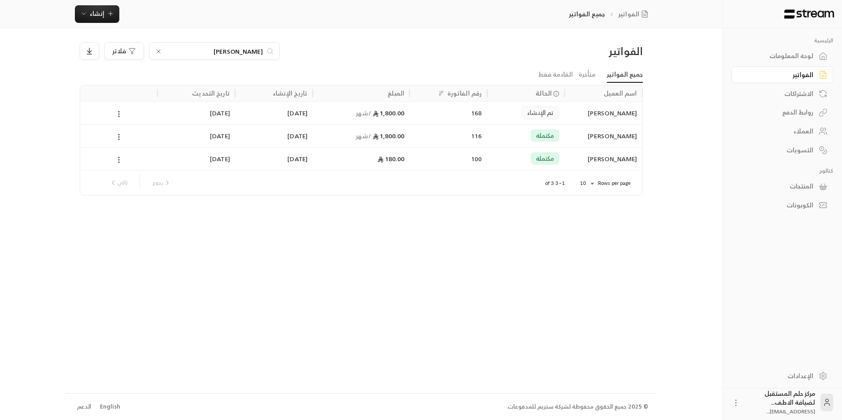
drag, startPoint x: 221, startPoint y: 47, endPoint x: 273, endPoint y: 43, distance: 52.1
click at [273, 48] on div "احمد" at bounding box center [214, 51] width 130 height 18
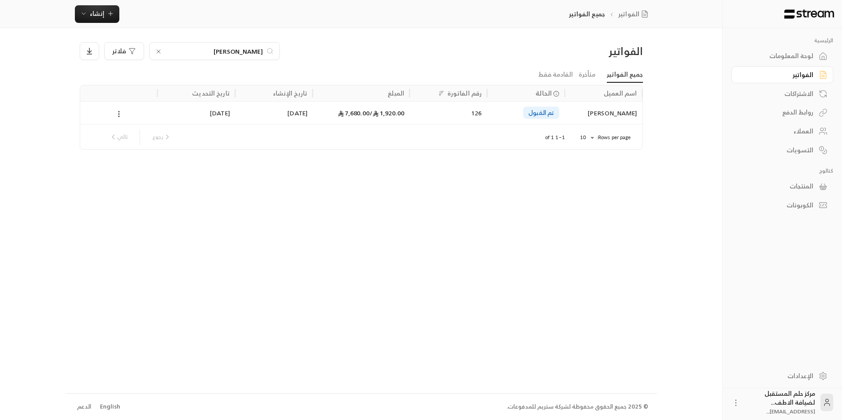
type input "أحمد"
click at [368, 117] on div "1,920.00 / 7,680.00" at bounding box center [361, 113] width 86 height 22
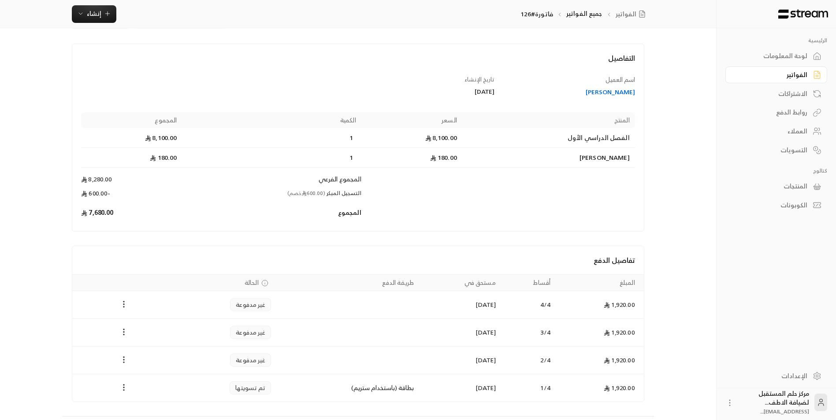
scroll to position [13, 0]
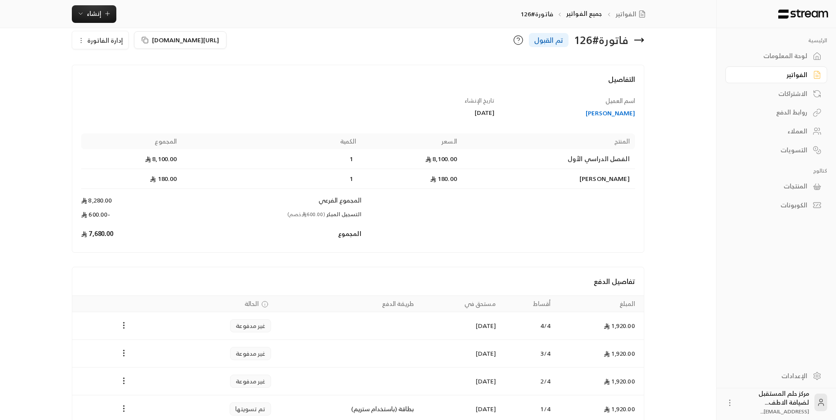
click at [637, 36] on icon at bounding box center [639, 40] width 11 height 11
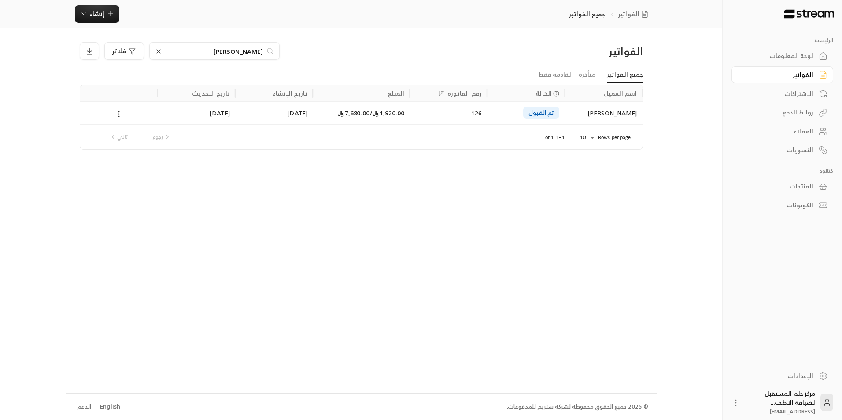
drag, startPoint x: 219, startPoint y: 52, endPoint x: 328, endPoint y: 56, distance: 108.5
click at [326, 54] on div "أحمد فلاتر" at bounding box center [290, 51] width 420 height 18
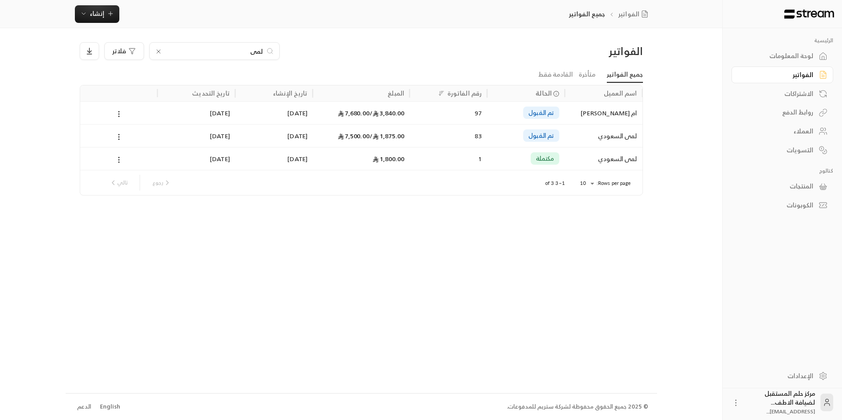
type input "لمى"
click at [356, 119] on div "3,840.00 / 7,680.00" at bounding box center [361, 113] width 86 height 22
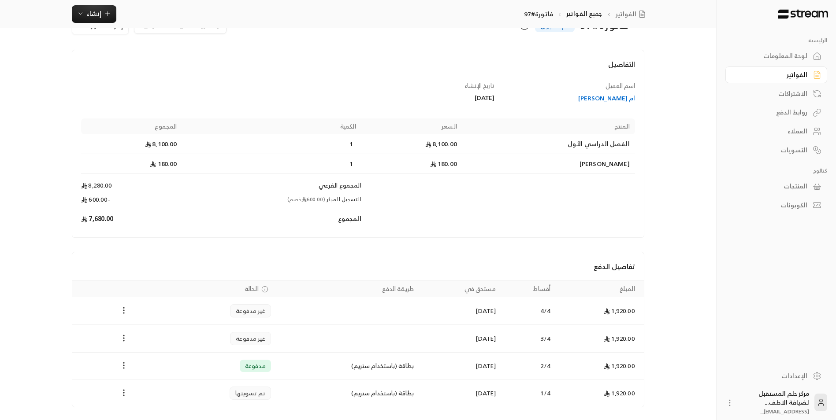
scroll to position [56, 0]
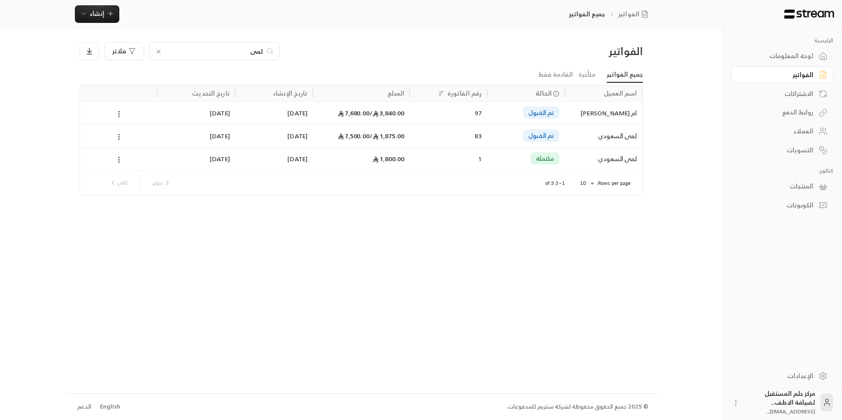
drag, startPoint x: 230, startPoint y: 52, endPoint x: 338, endPoint y: 48, distance: 108.0
click at [314, 55] on div "لمى فلاتر" at bounding box center [290, 51] width 420 height 18
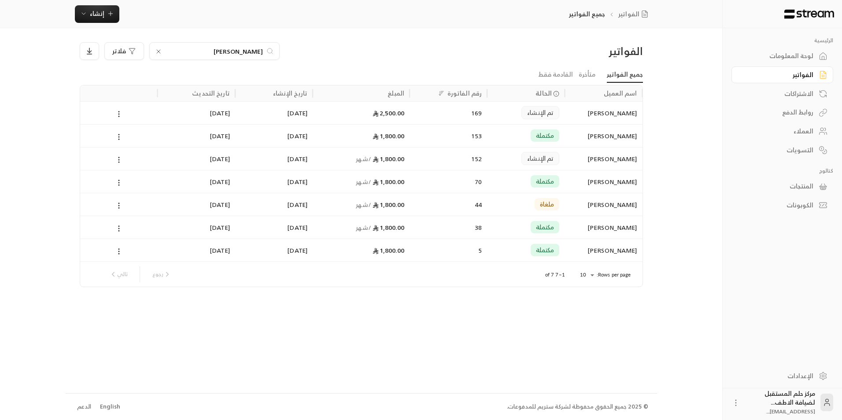
type input "[PERSON_NAME]"
click at [330, 156] on div "1,800.00 / شهر" at bounding box center [361, 159] width 86 height 22
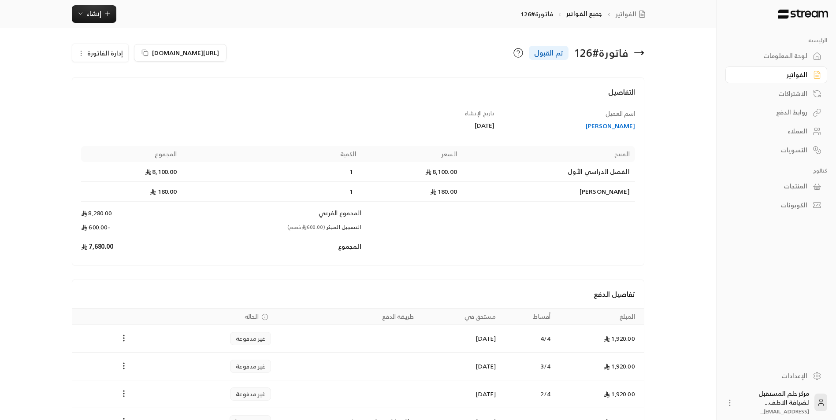
click at [638, 55] on icon at bounding box center [639, 53] width 11 height 11
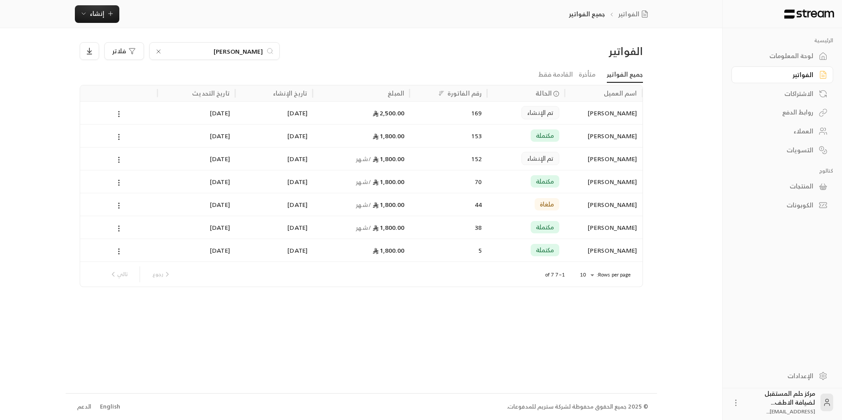
drag, startPoint x: 198, startPoint y: 53, endPoint x: 356, endPoint y: 63, distance: 158.0
click at [356, 63] on div "الفواتير ماريا فلاتر" at bounding box center [361, 54] width 572 height 25
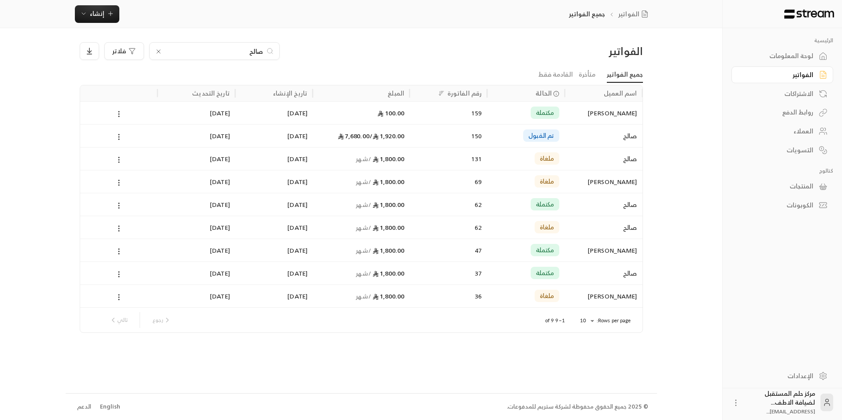
type input "صالح"
click at [445, 136] on div "150" at bounding box center [448, 136] width 67 height 22
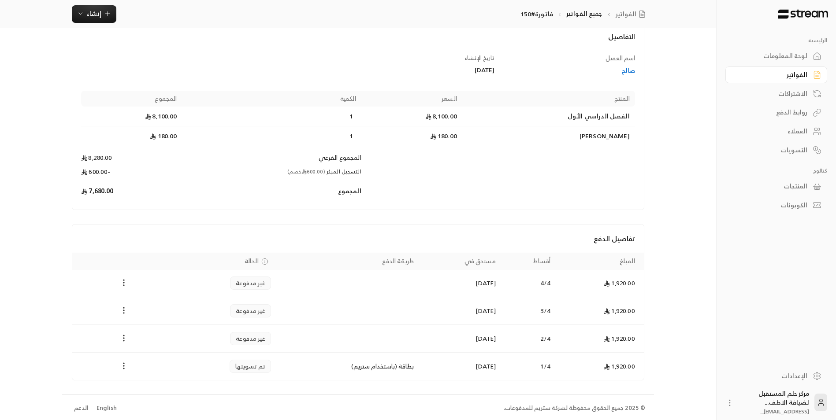
scroll to position [57, 0]
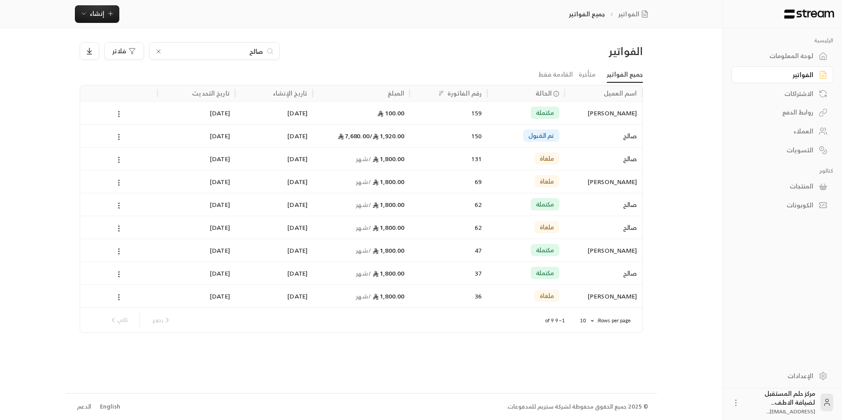
click at [159, 51] on icon at bounding box center [159, 52] width 4 height 4
click at [197, 53] on input at bounding box center [209, 51] width 108 height 10
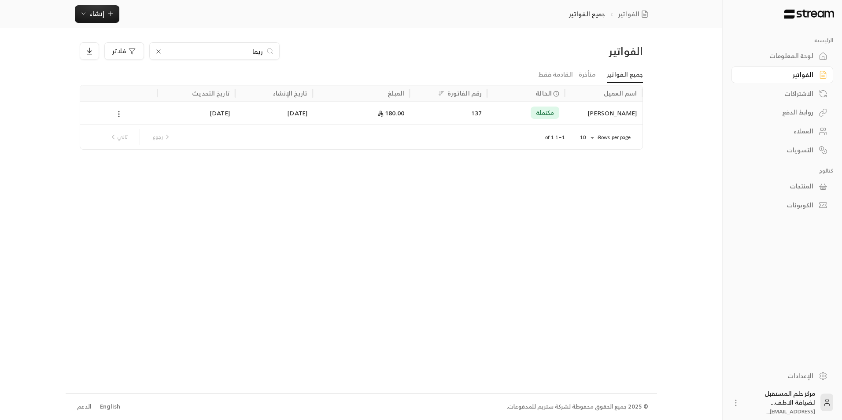
drag, startPoint x: 242, startPoint y: 52, endPoint x: 283, endPoint y: 51, distance: 40.6
click at [283, 51] on div "ريما فلاتر" at bounding box center [290, 51] width 420 height 18
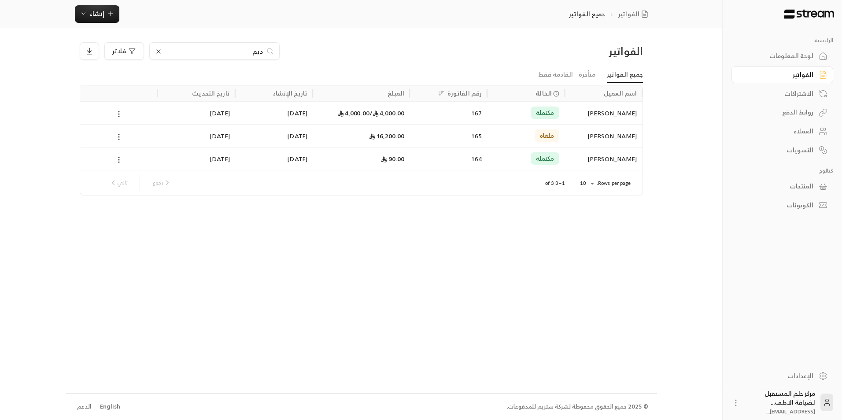
drag, startPoint x: 230, startPoint y: 54, endPoint x: 292, endPoint y: 42, distance: 63.7
click at [292, 42] on div "ديم فلاتر" at bounding box center [290, 51] width 420 height 18
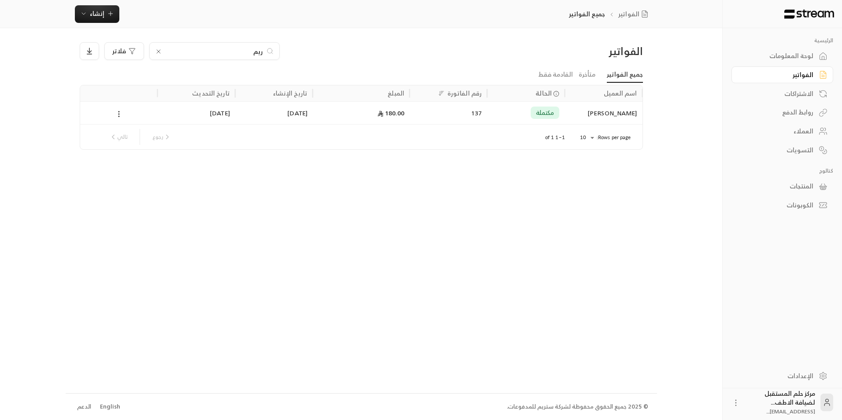
type input "ريم"
